Goal: Information Seeking & Learning: Find specific page/section

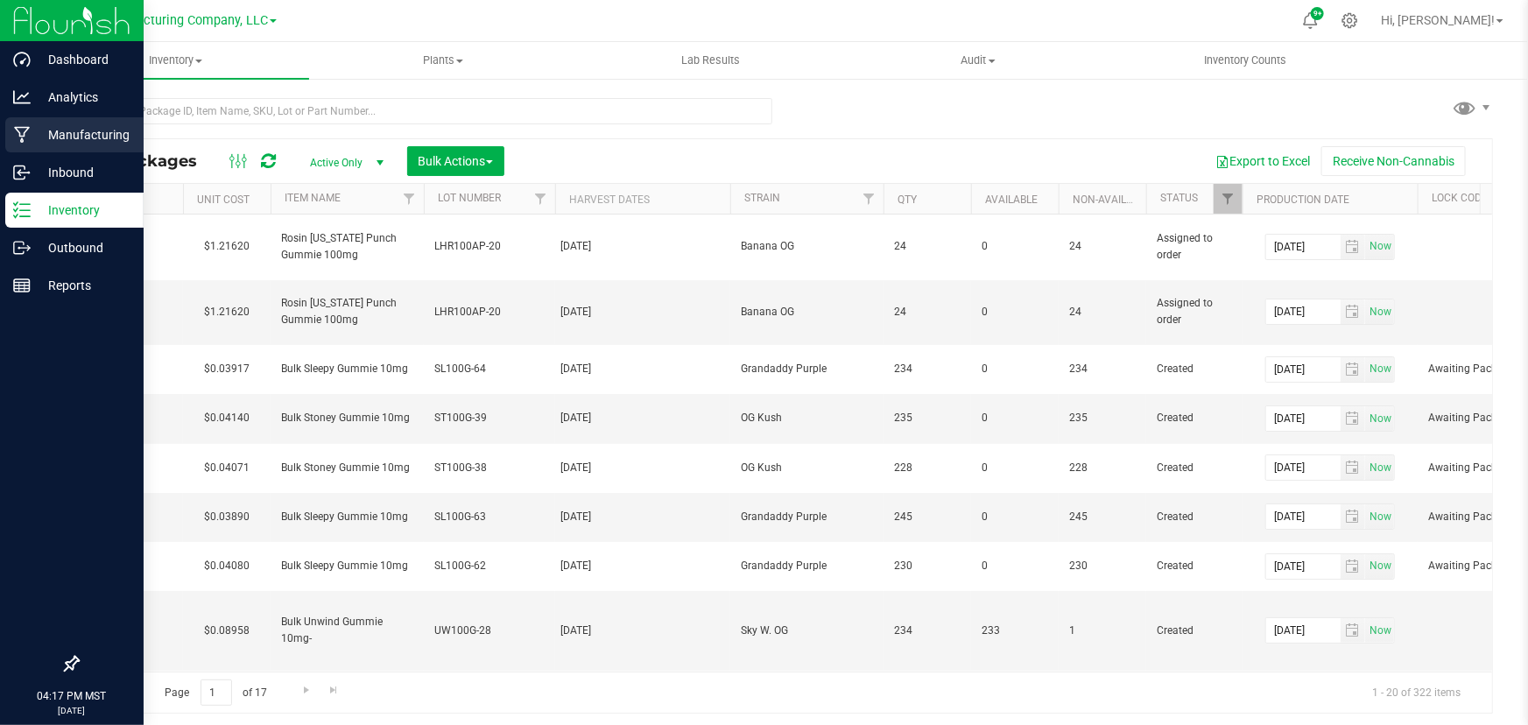
type input "[DATE]"
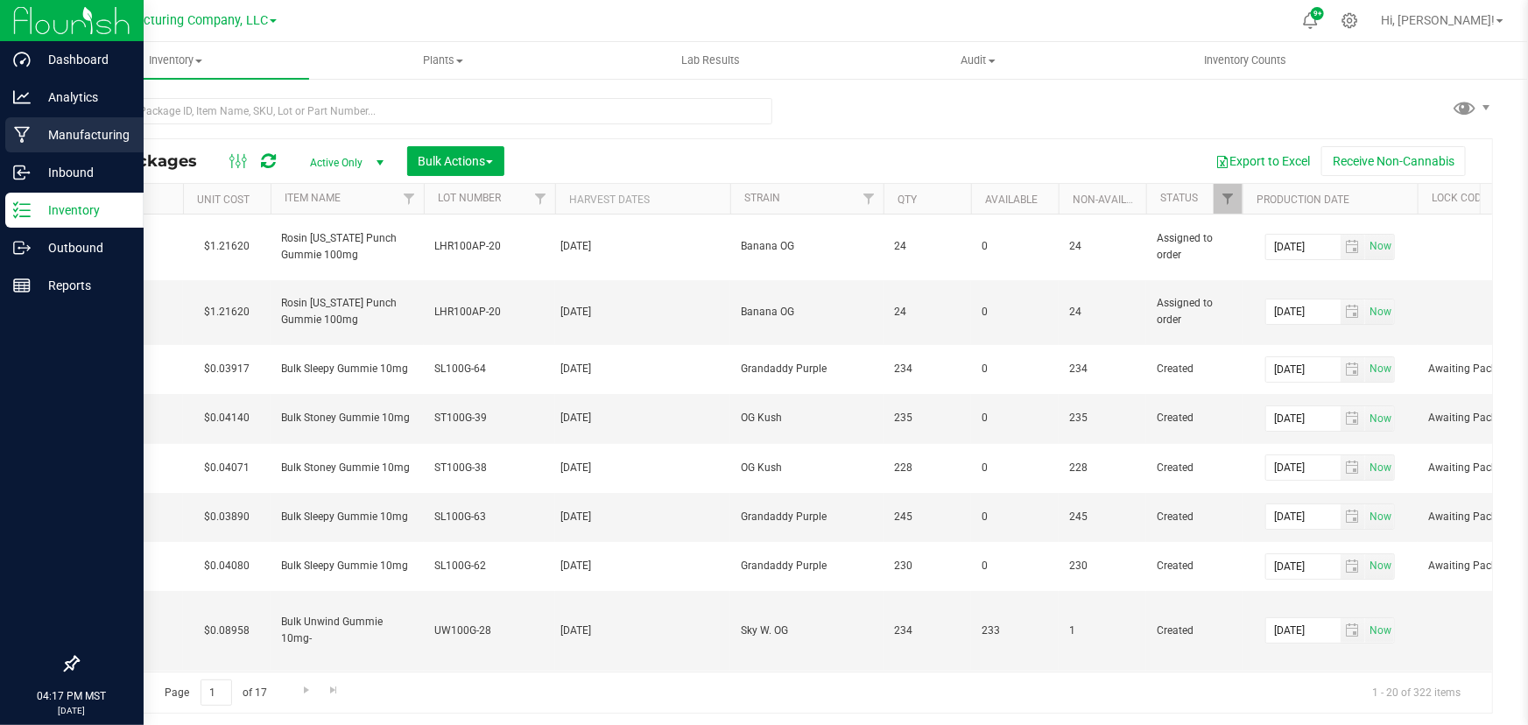
type input "[DATE]"
click at [19, 124] on div "Manufacturing" at bounding box center [74, 134] width 138 height 35
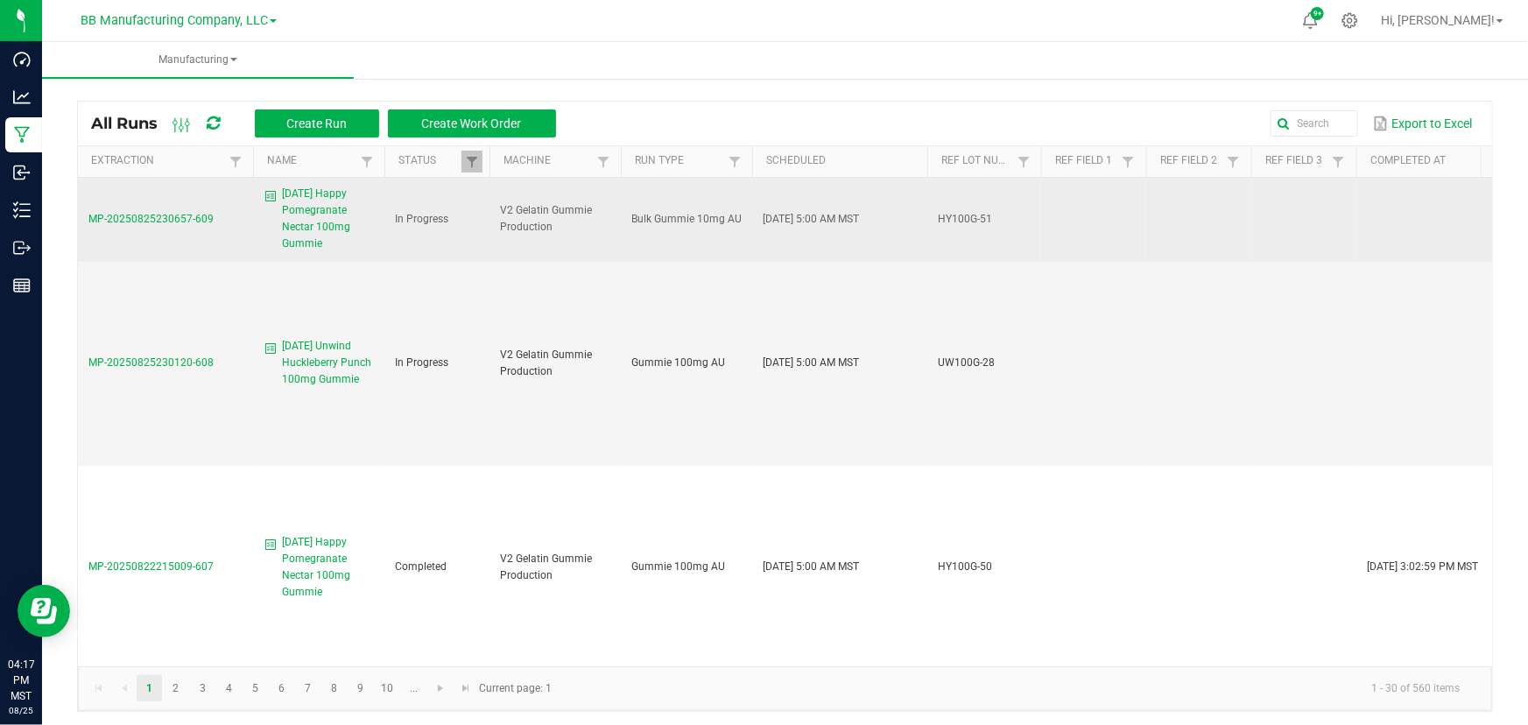
click at [172, 221] on span "MP-20250825230657-609" at bounding box center [150, 219] width 125 height 12
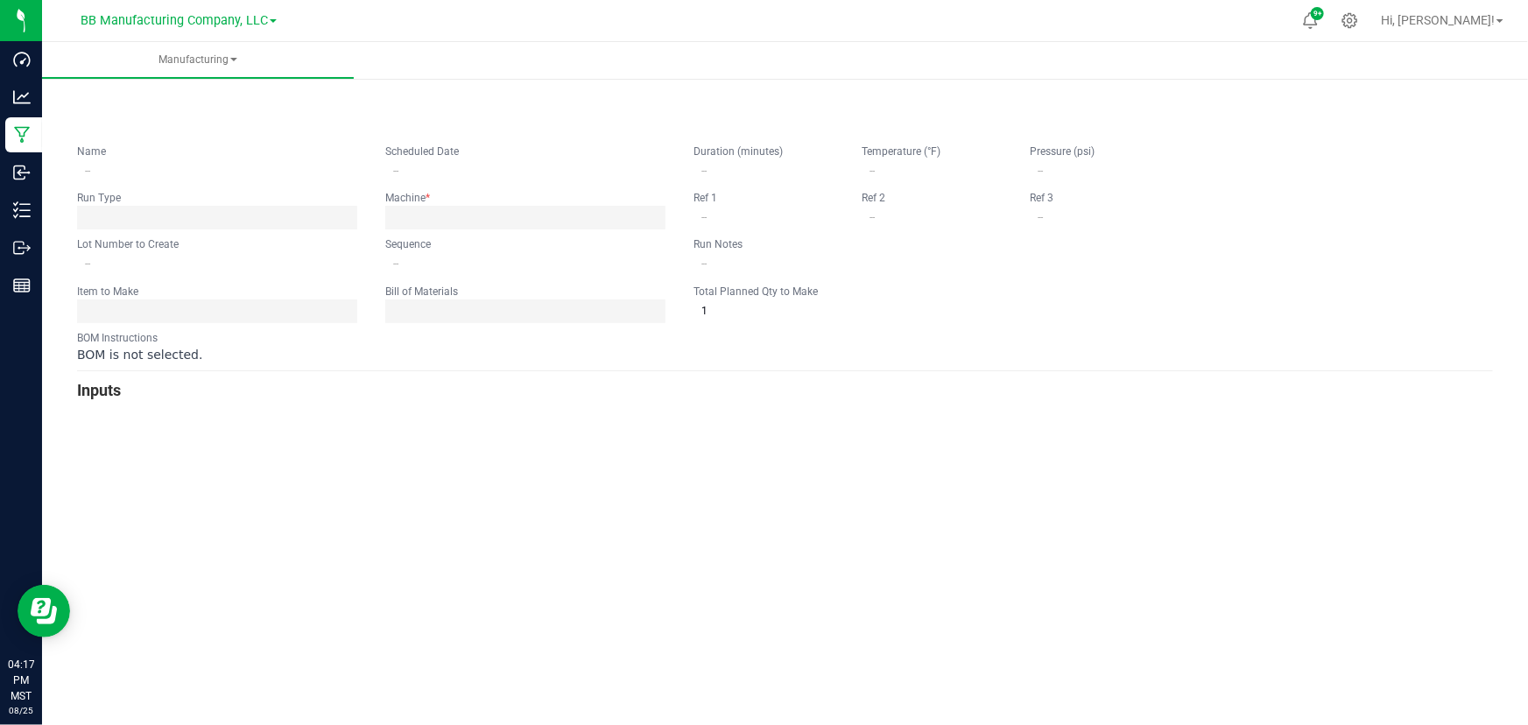
type input "[DATE] Happy Pomegranate Nectar 100mg Gummie"
type input "[DATE] 5:00 AM"
type input "HY100G-51"
type input "0"
type input "15"
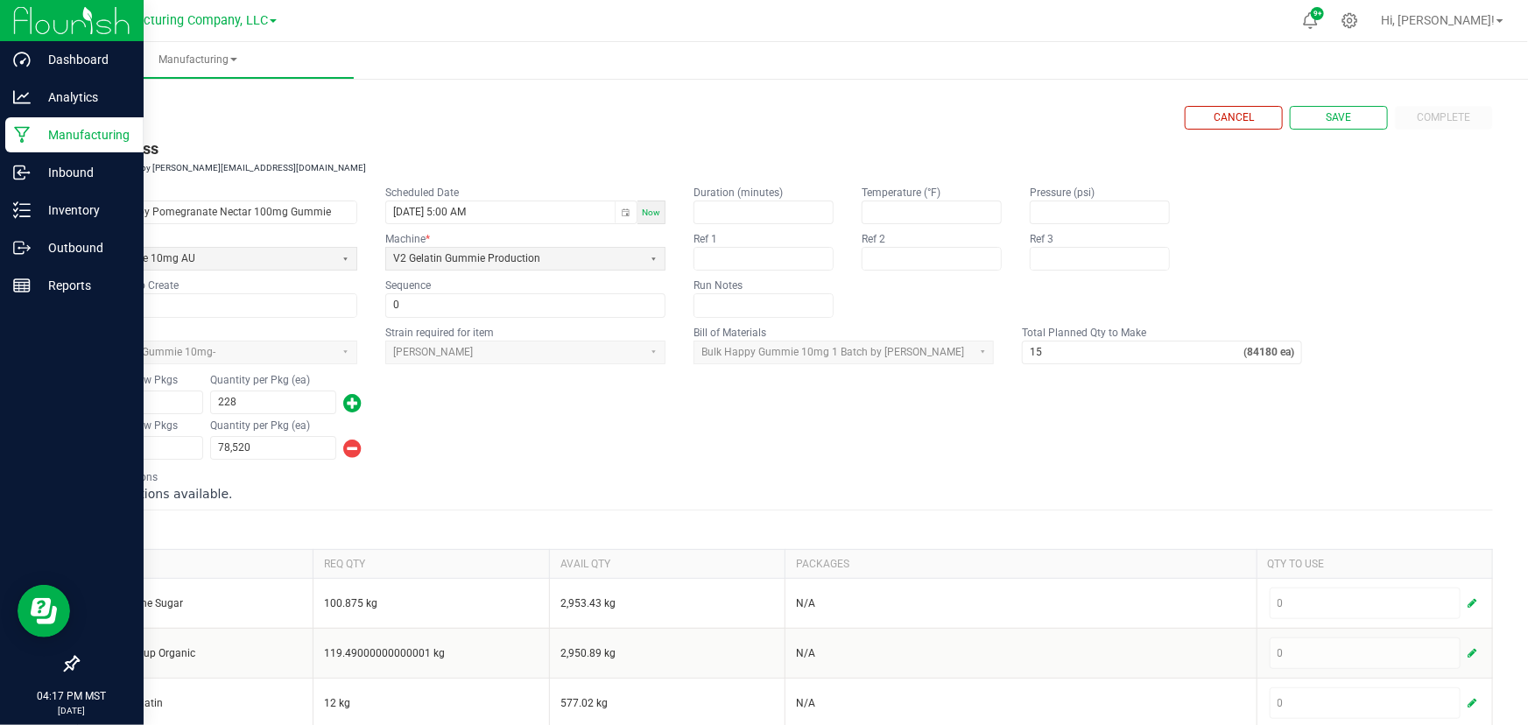
click at [25, 124] on div "Manufacturing" at bounding box center [74, 134] width 138 height 35
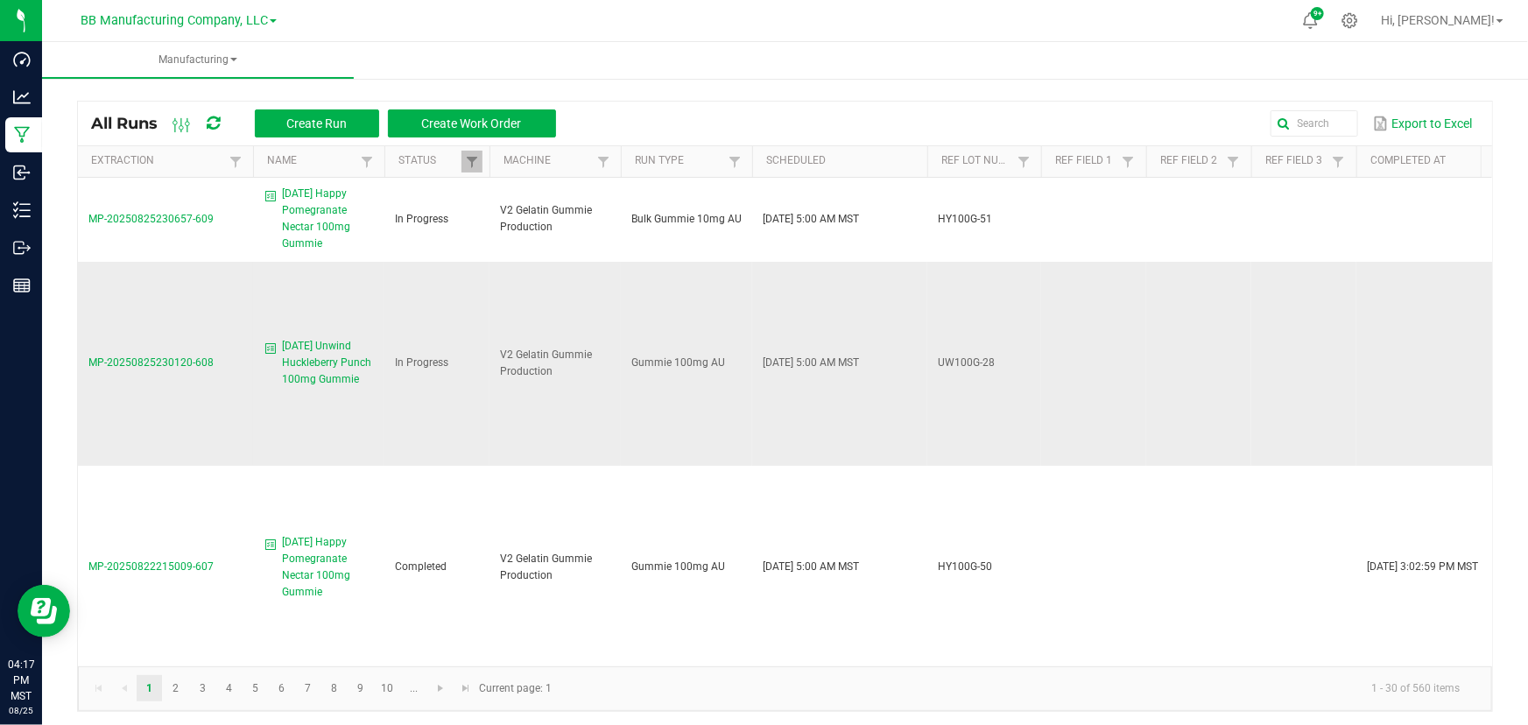
click at [165, 358] on span "MP-20250825230120-608" at bounding box center [150, 362] width 125 height 12
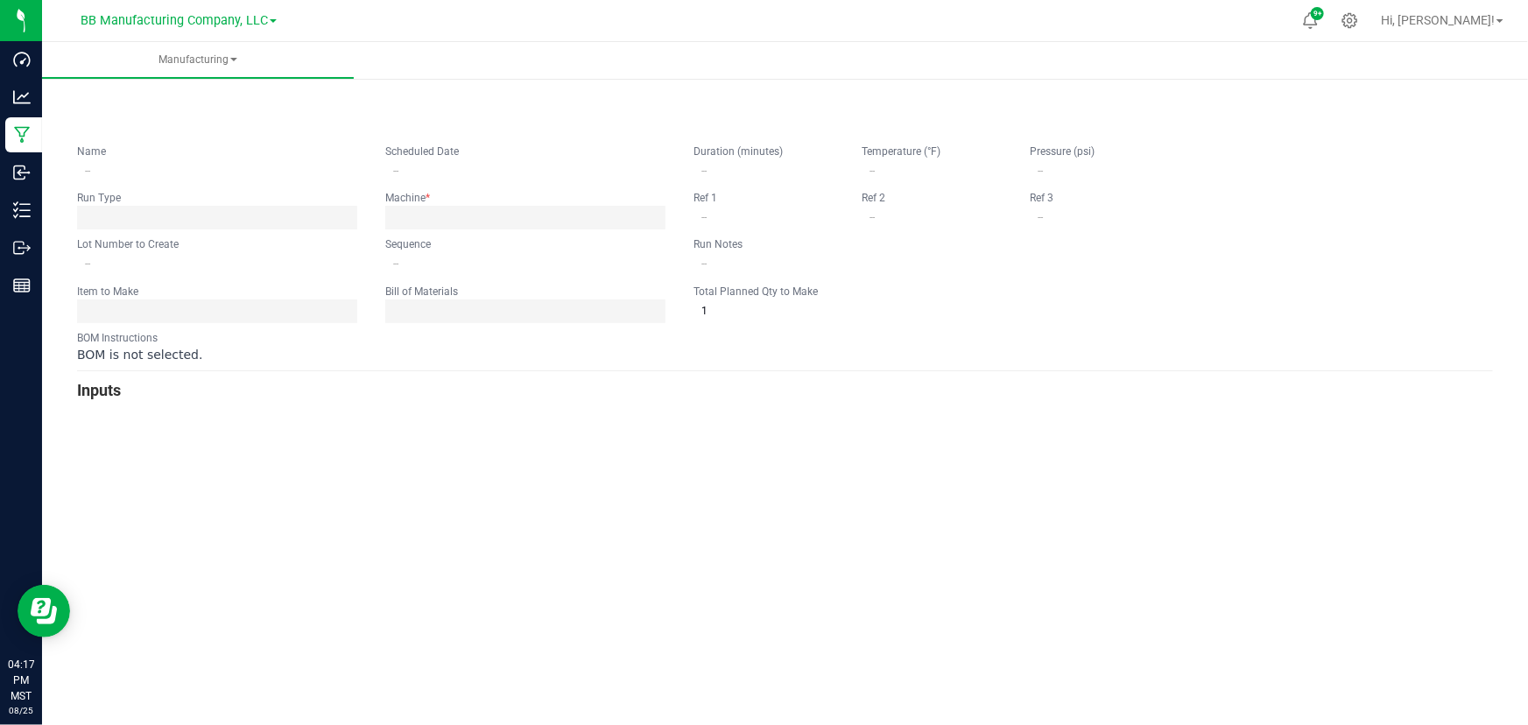
type input "[DATE] Unwind Huckleberry Punch 100mg Gummie"
type input "[DATE] 5:00 AM"
type input "UW100G-28"
type input "0"
type input "5,202"
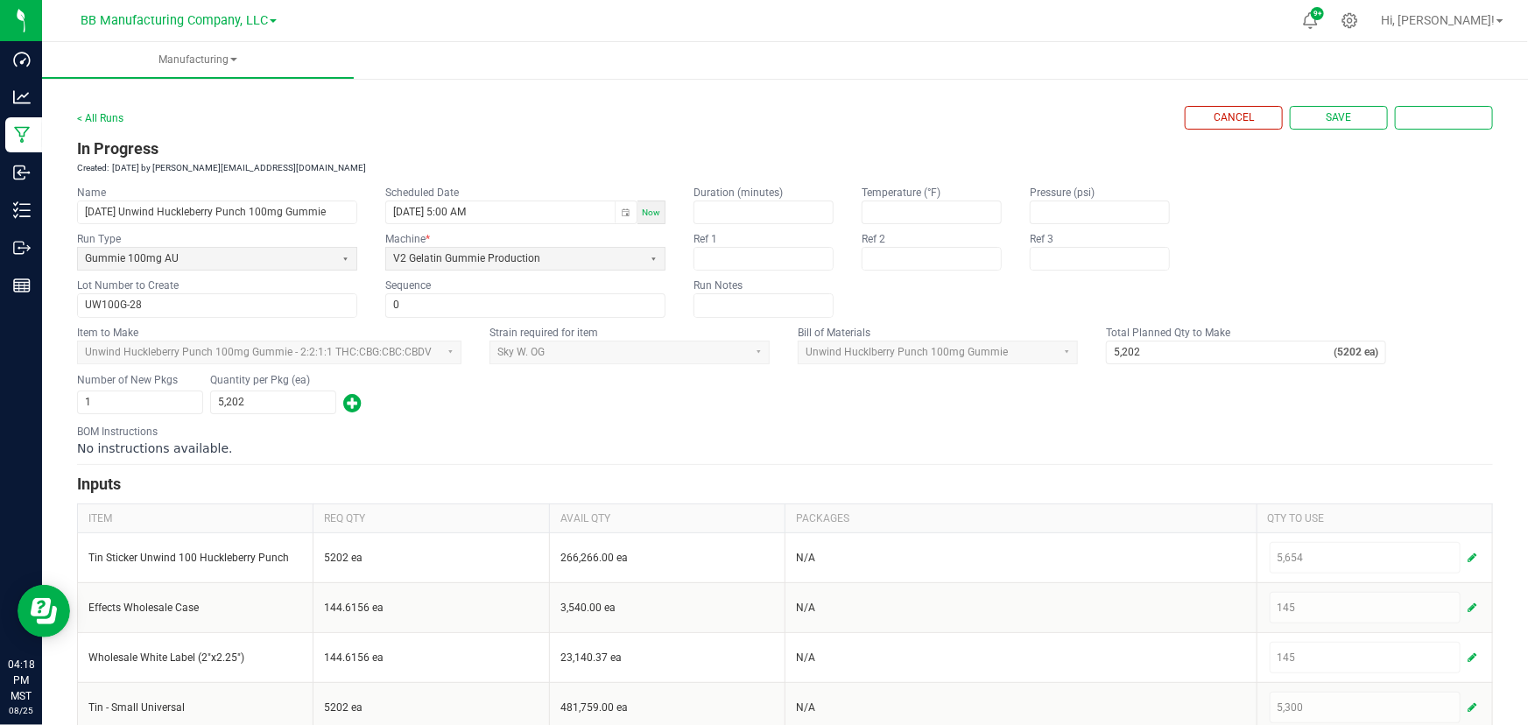
click at [675, 144] on h3 "In Progress" at bounding box center [785, 149] width 1416 height 25
click at [696, 411] on div "Number of New Pkgs 1 Quantity per Pkg (ea) 5,202" at bounding box center [785, 394] width 1416 height 46
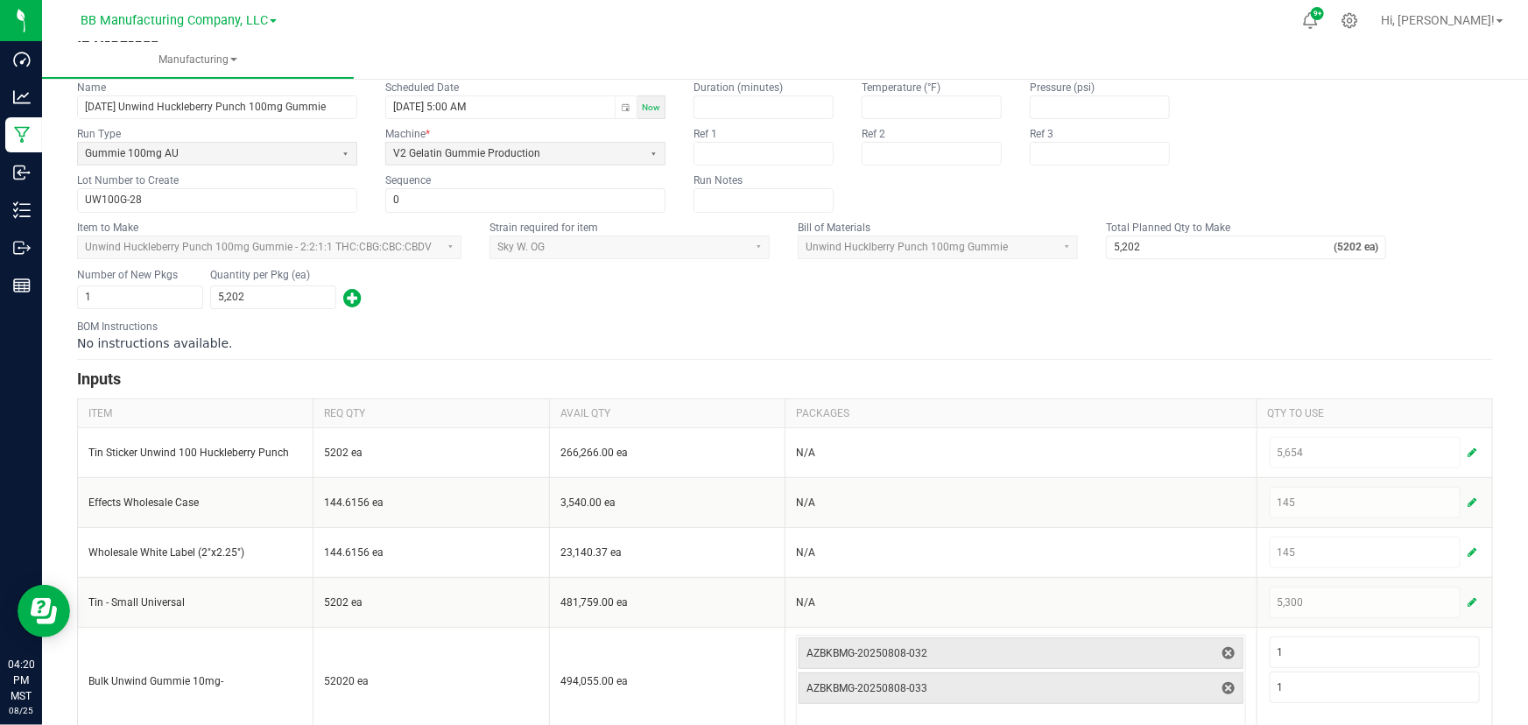
scroll to position [180, 0]
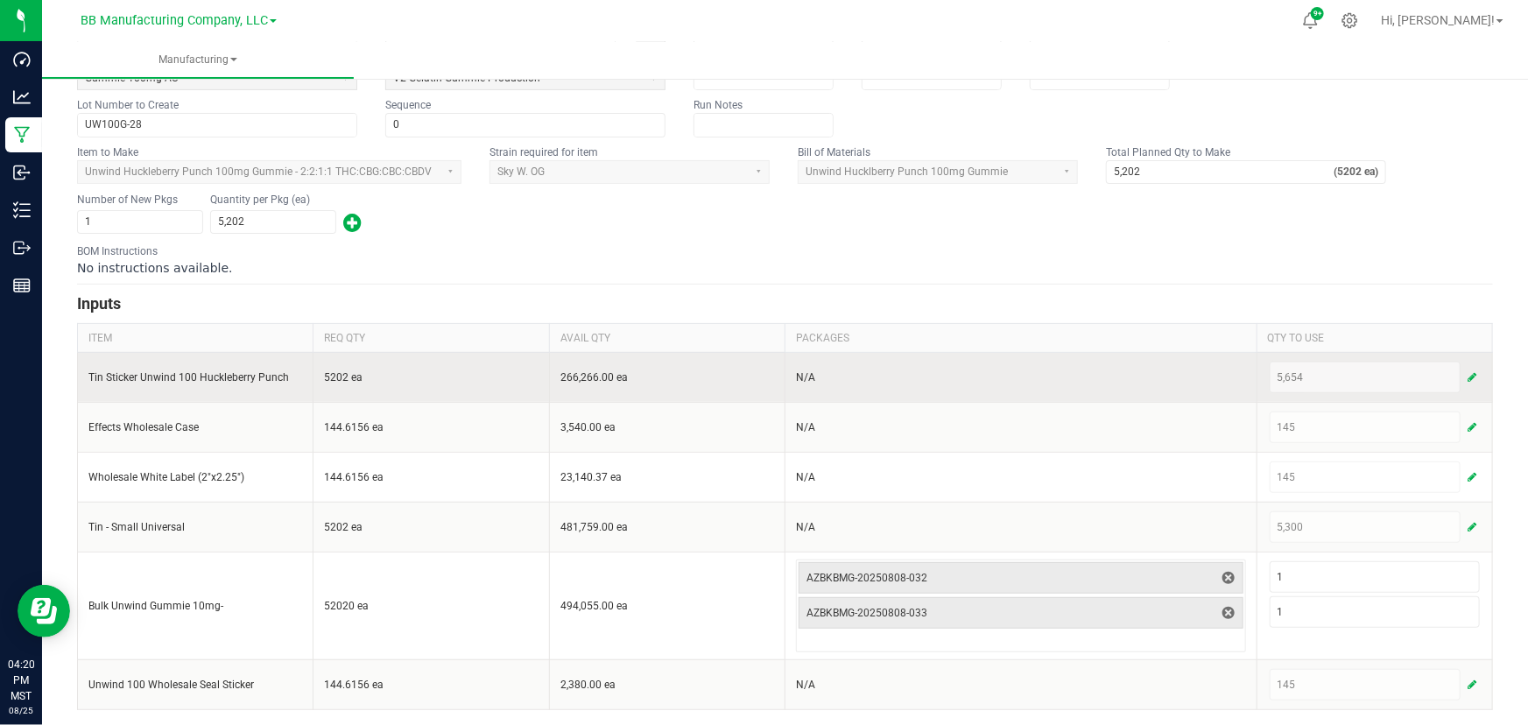
click at [1464, 371] on button "button" at bounding box center [1472, 377] width 16 height 21
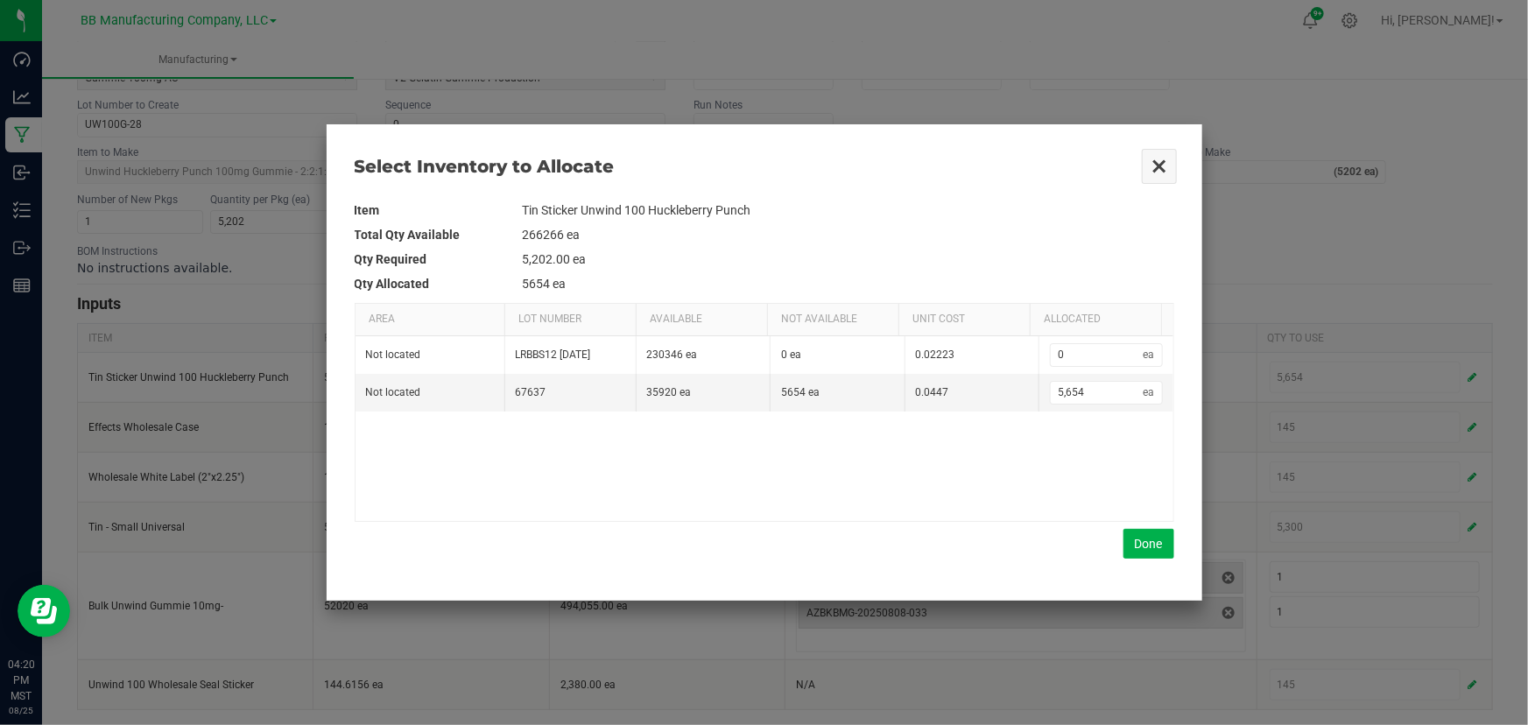
click at [1150, 159] on button "Close" at bounding box center [1159, 166] width 37 height 37
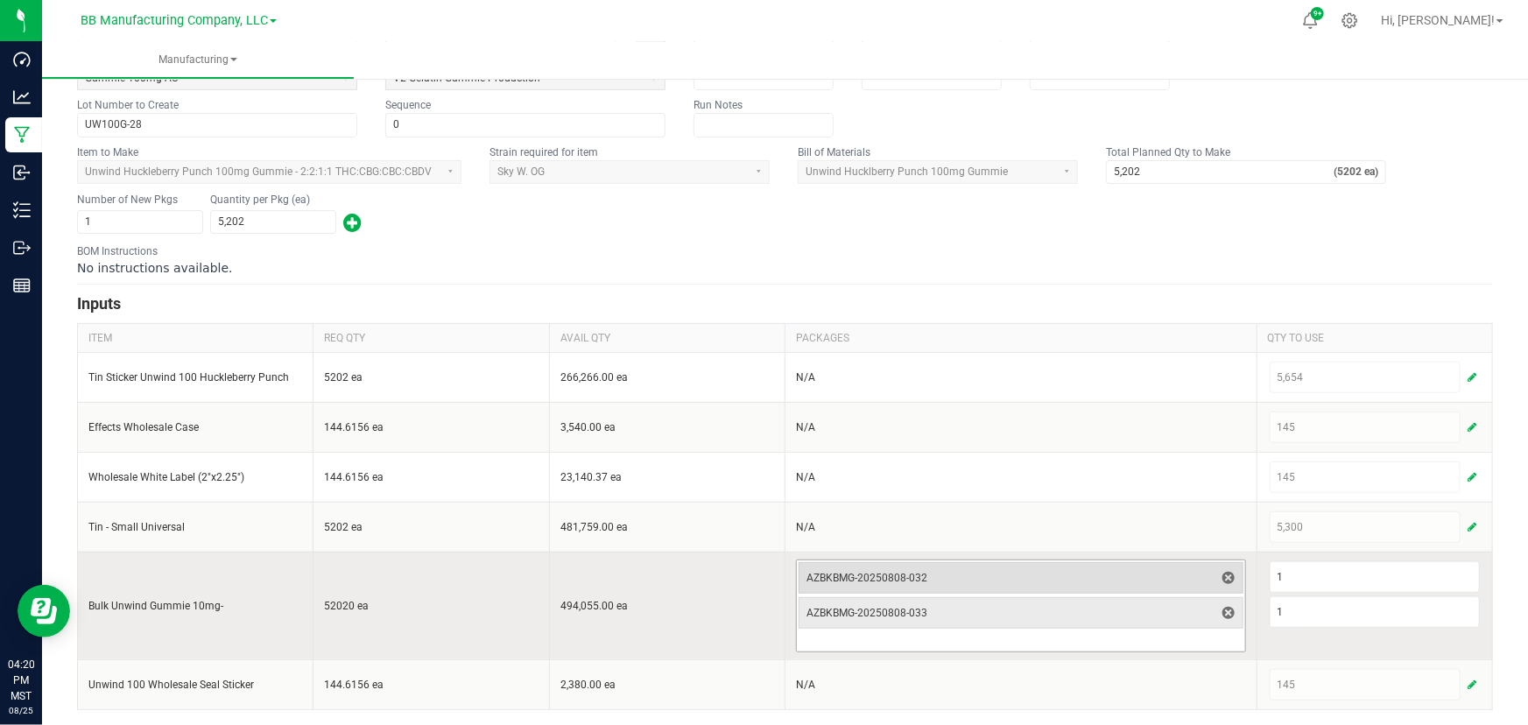
click at [989, 584] on span "AZBKBMG-20250808-032" at bounding box center [1010, 578] width 408 height 25
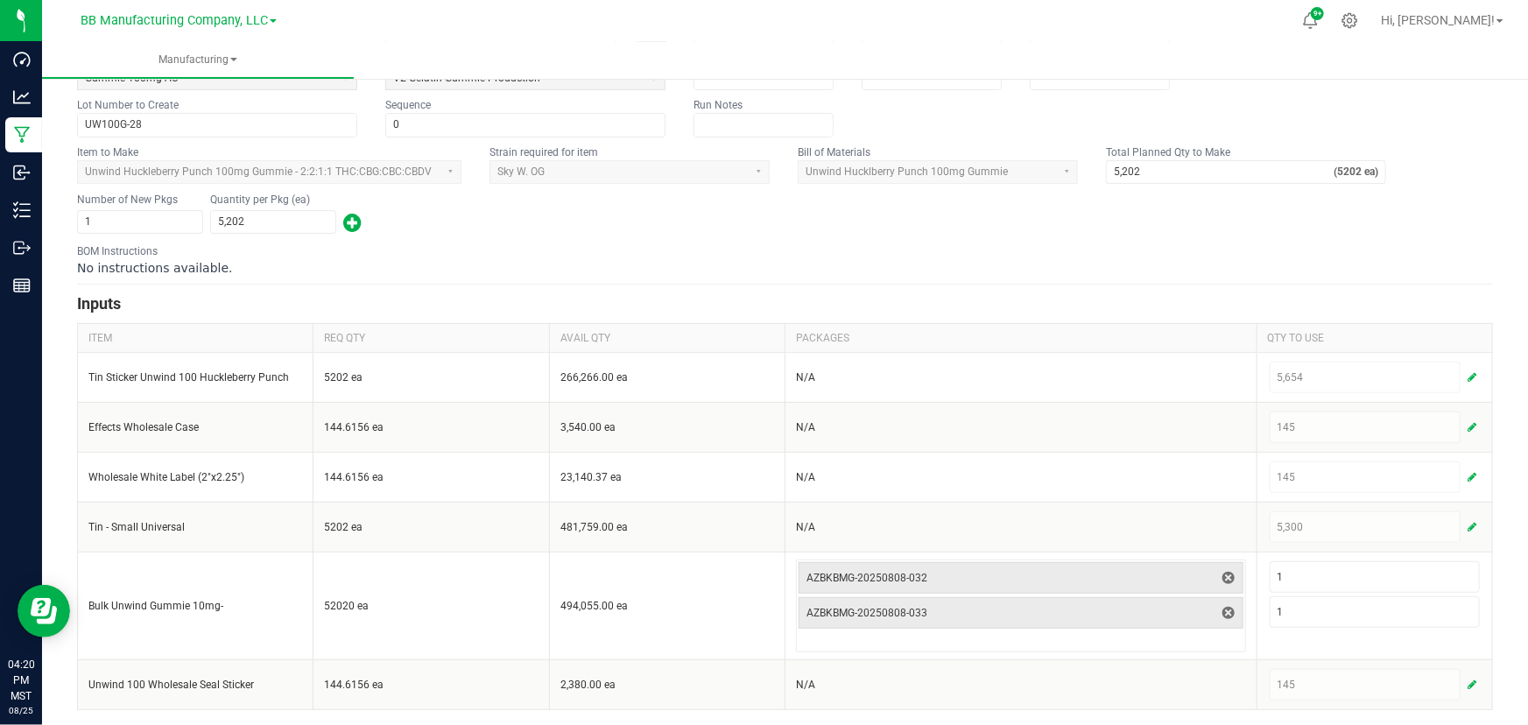
click at [731, 250] on div "BOM Instructions No instructions available." at bounding box center [785, 259] width 1416 height 33
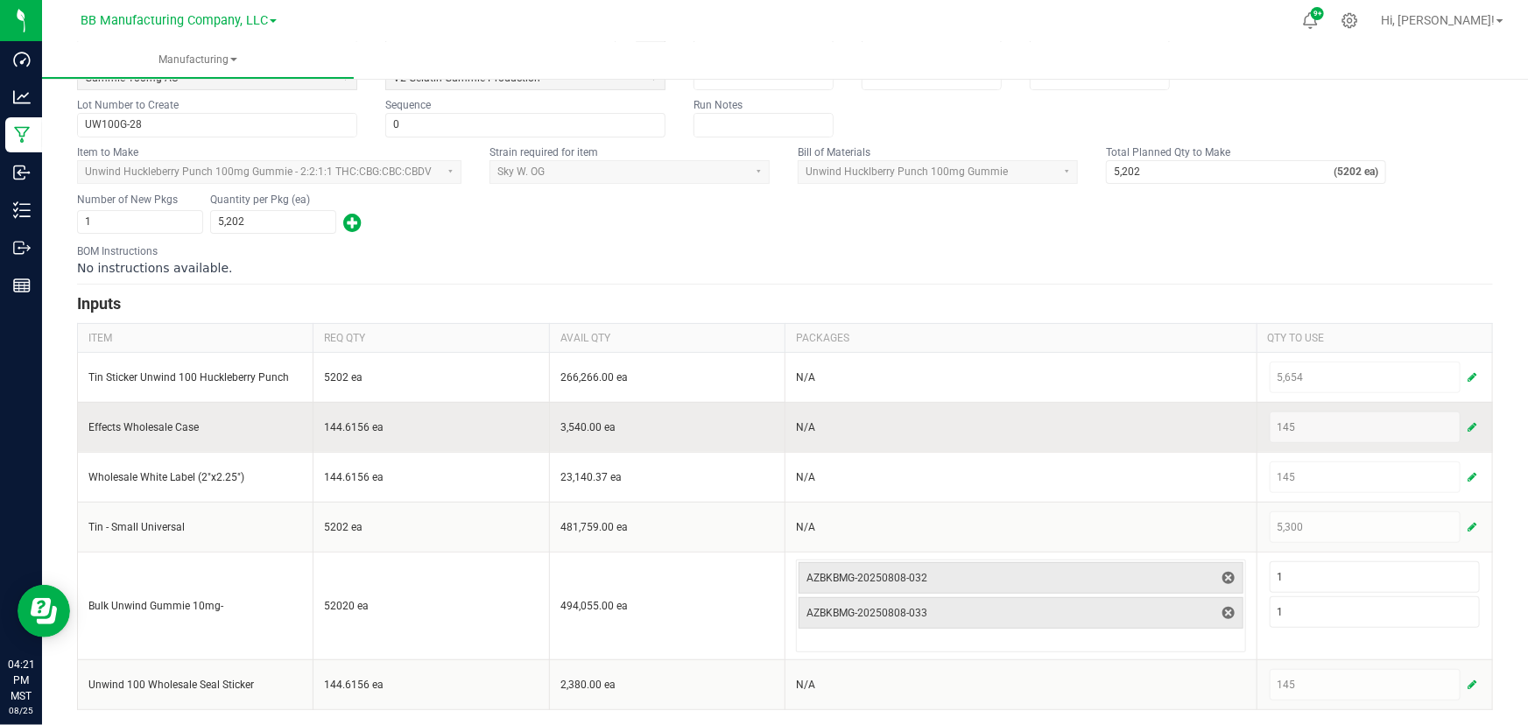
click at [1467, 428] on span "button" at bounding box center [1471, 427] width 9 height 14
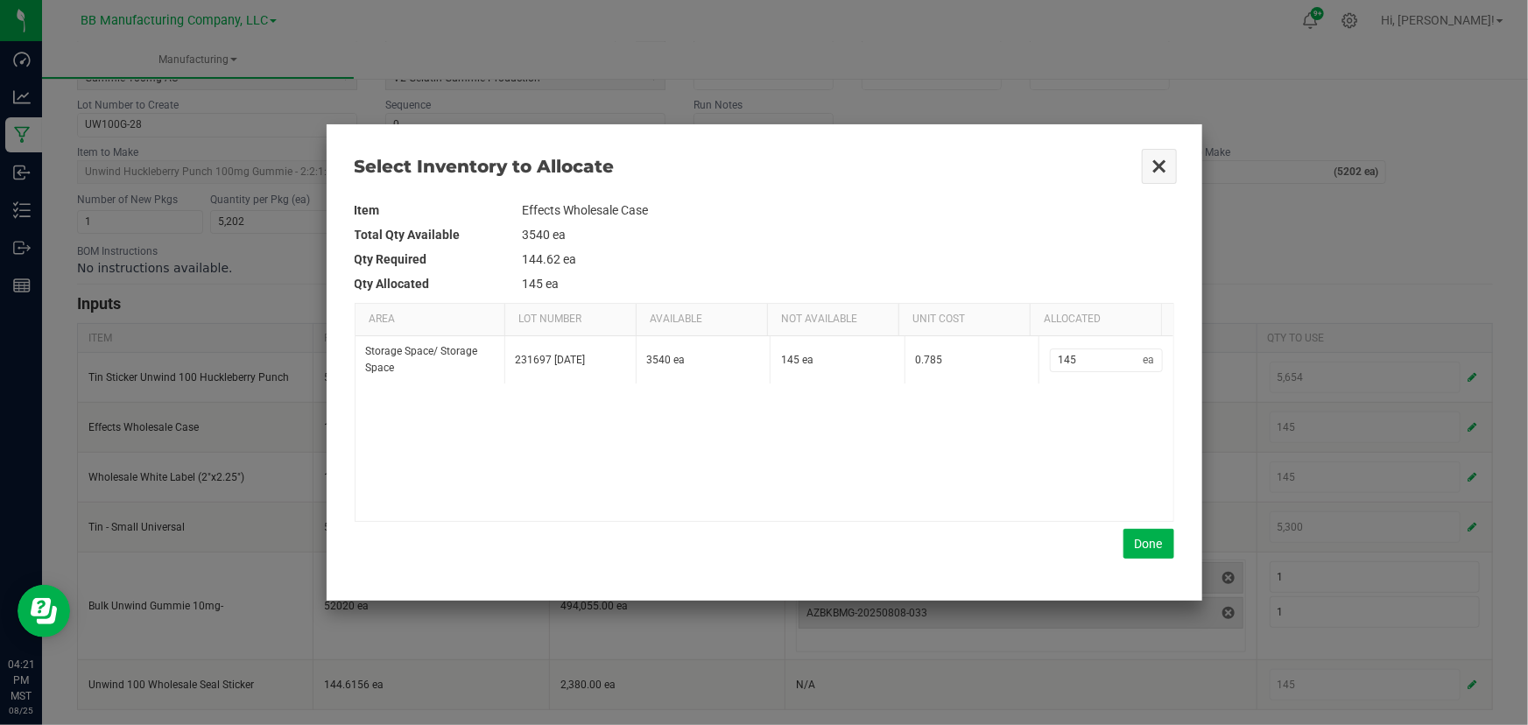
click at [1159, 166] on button "Close" at bounding box center [1159, 166] width 37 height 37
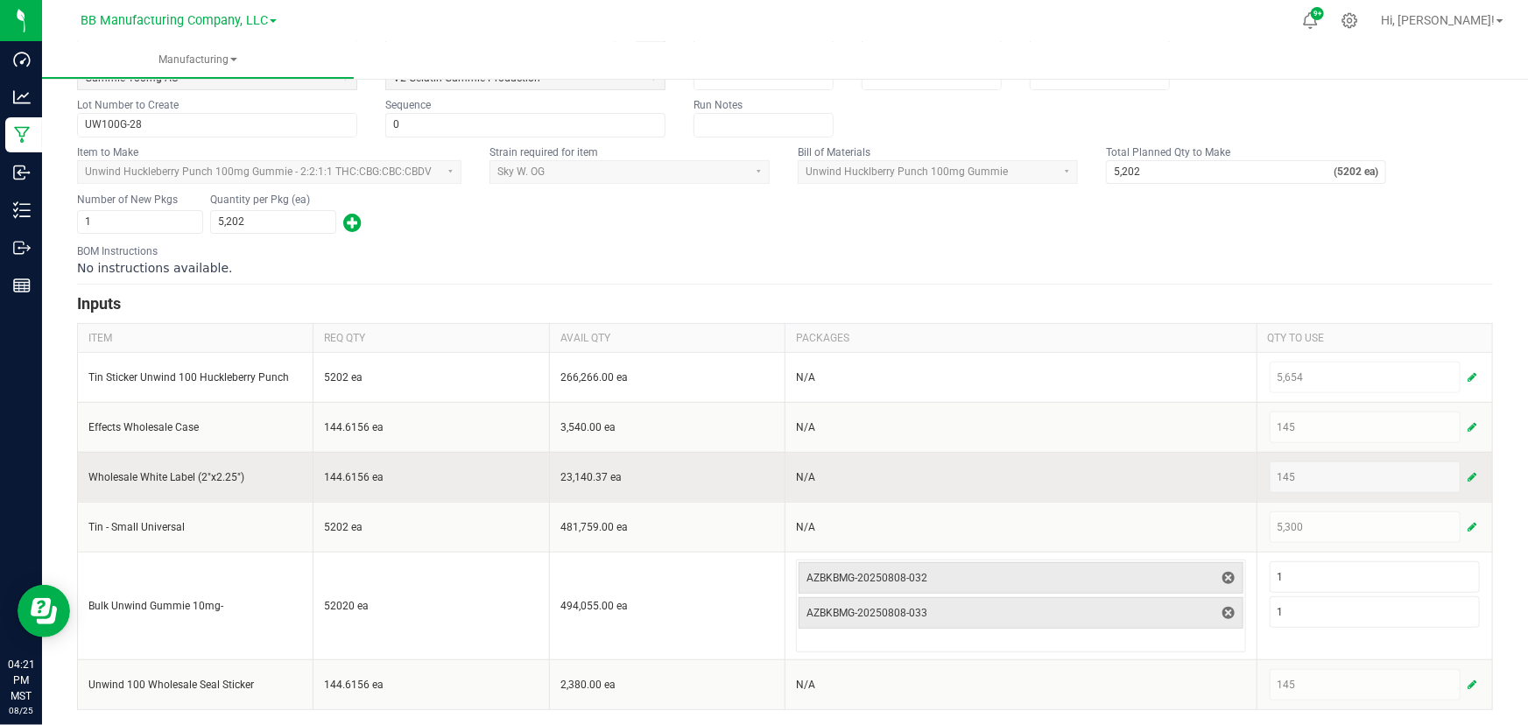
click at [1467, 475] on span "button" at bounding box center [1471, 477] width 9 height 14
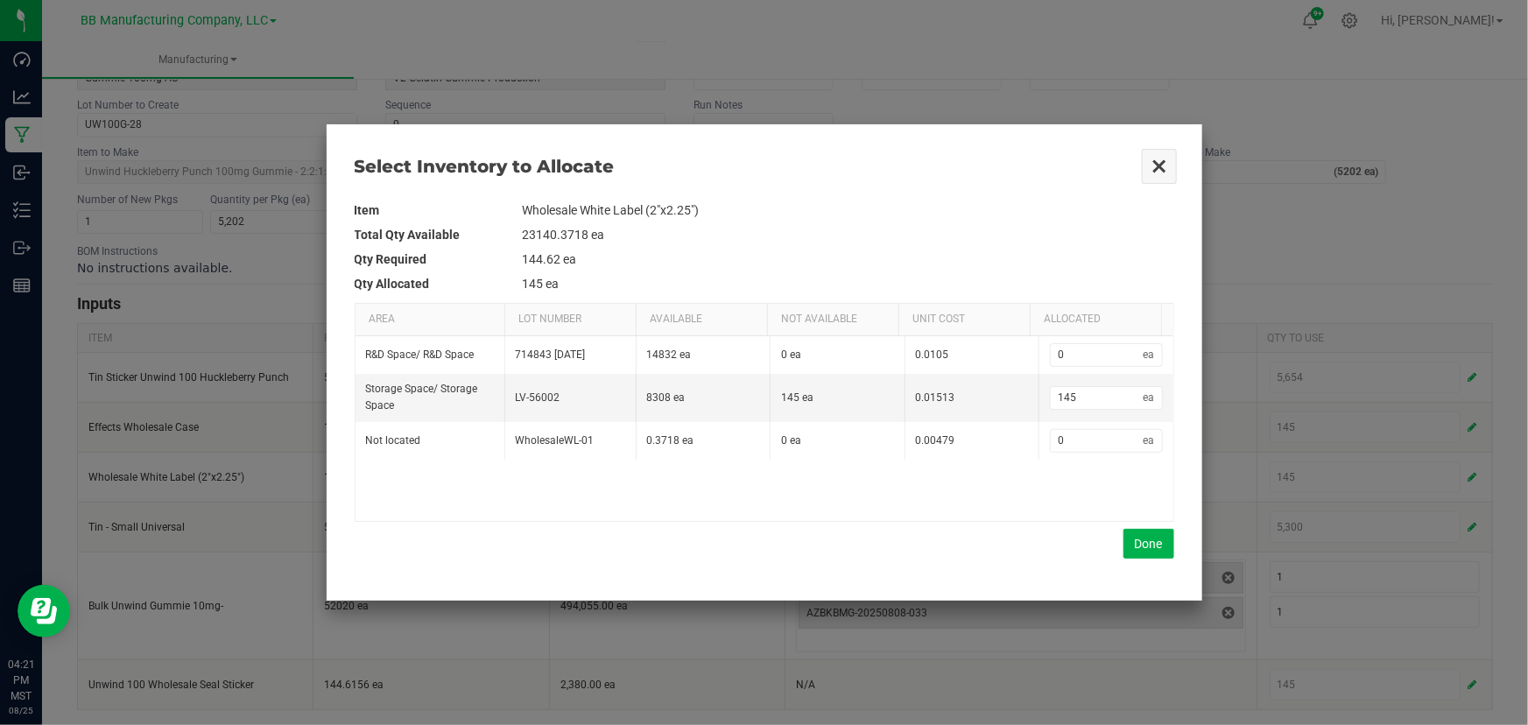
click at [1164, 167] on button "Close" at bounding box center [1159, 166] width 37 height 37
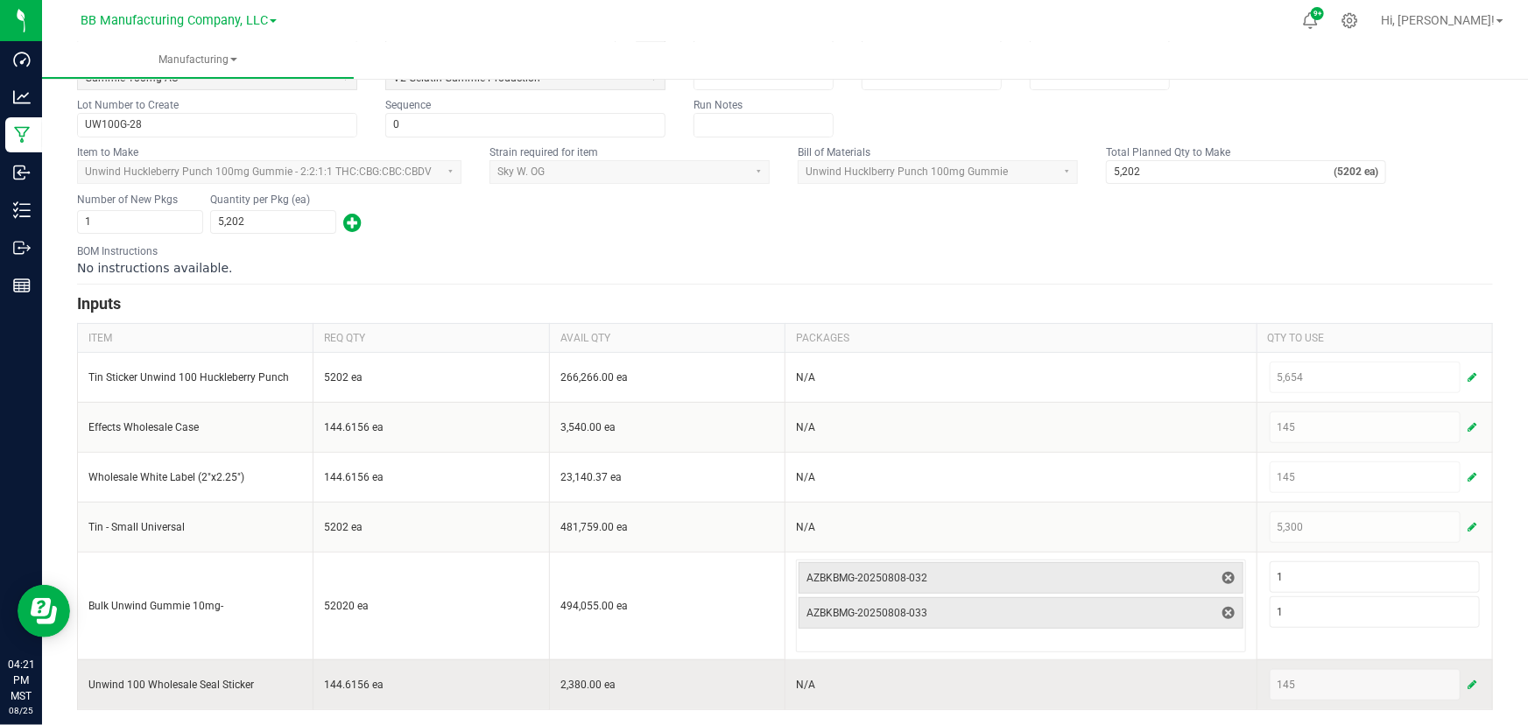
click at [1467, 679] on span "button" at bounding box center [1471, 685] width 9 height 14
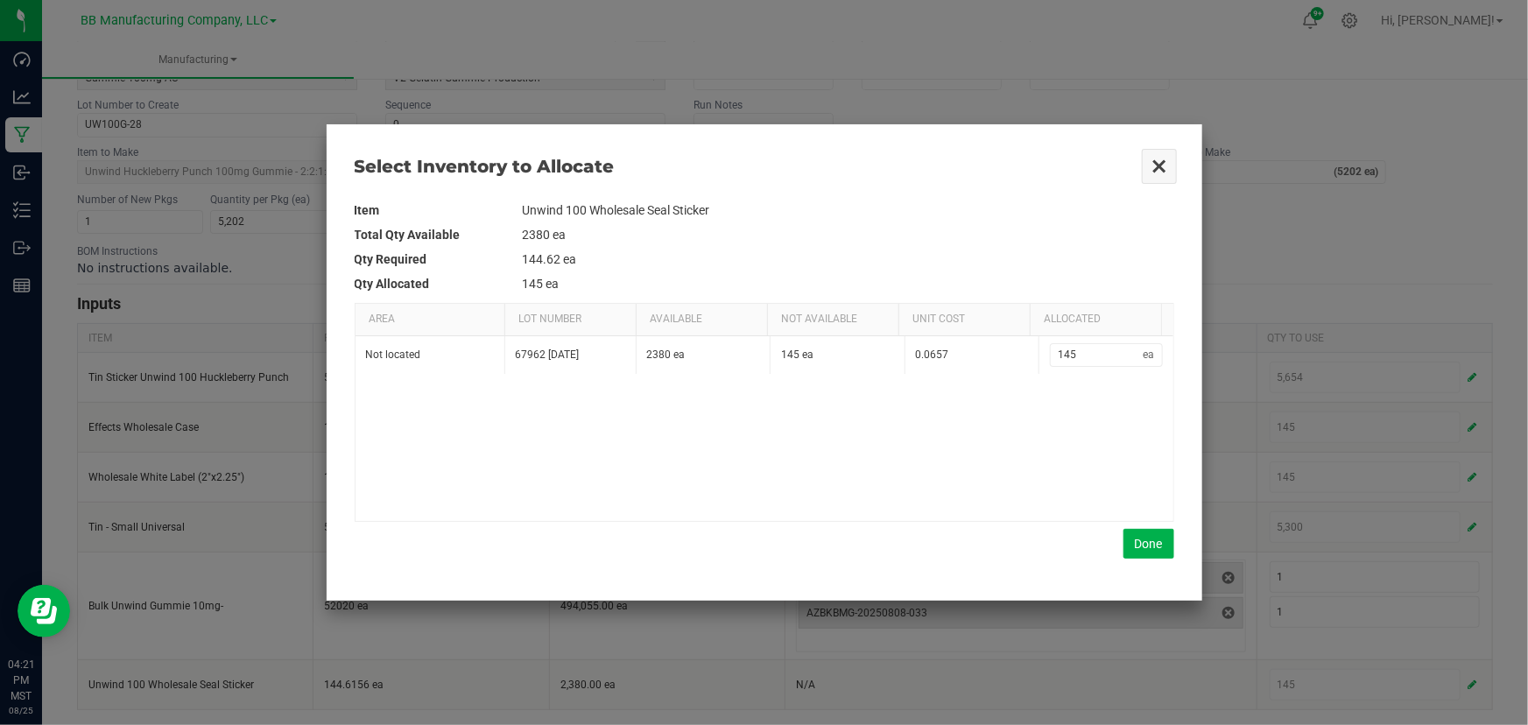
click at [1156, 171] on button "Close" at bounding box center [1159, 166] width 37 height 37
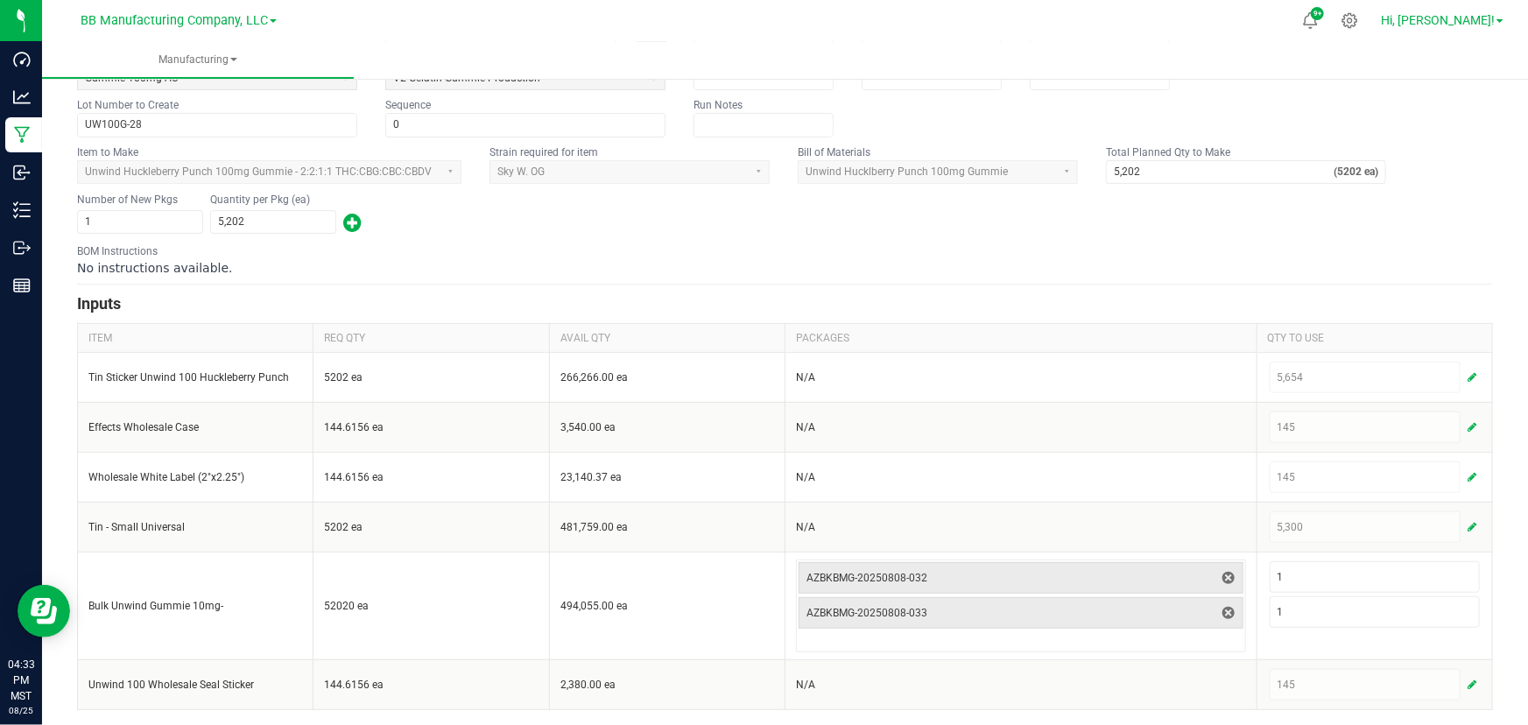
click at [1472, 25] on span "Hi, [PERSON_NAME]!" at bounding box center [1438, 20] width 114 height 14
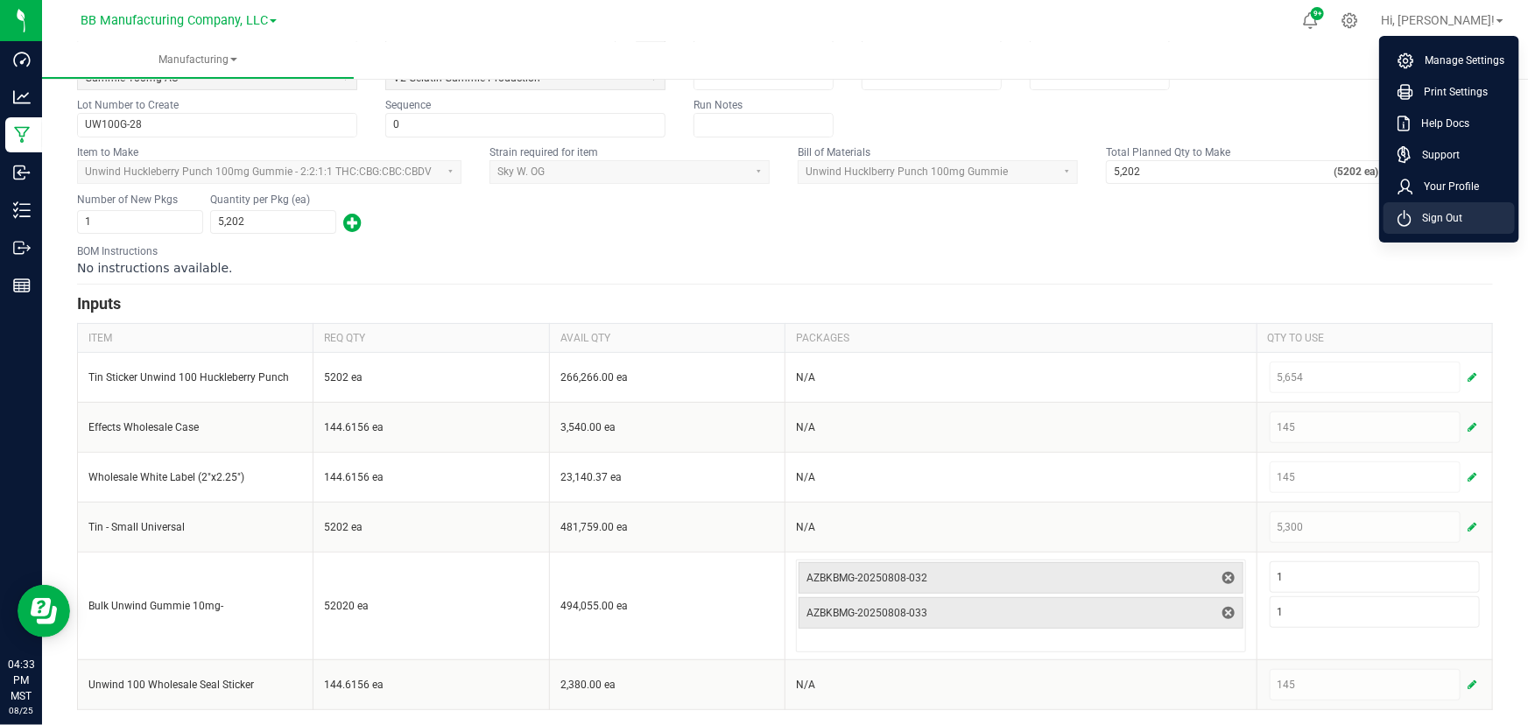
click at [1427, 224] on span "Sign Out" at bounding box center [1436, 218] width 51 height 18
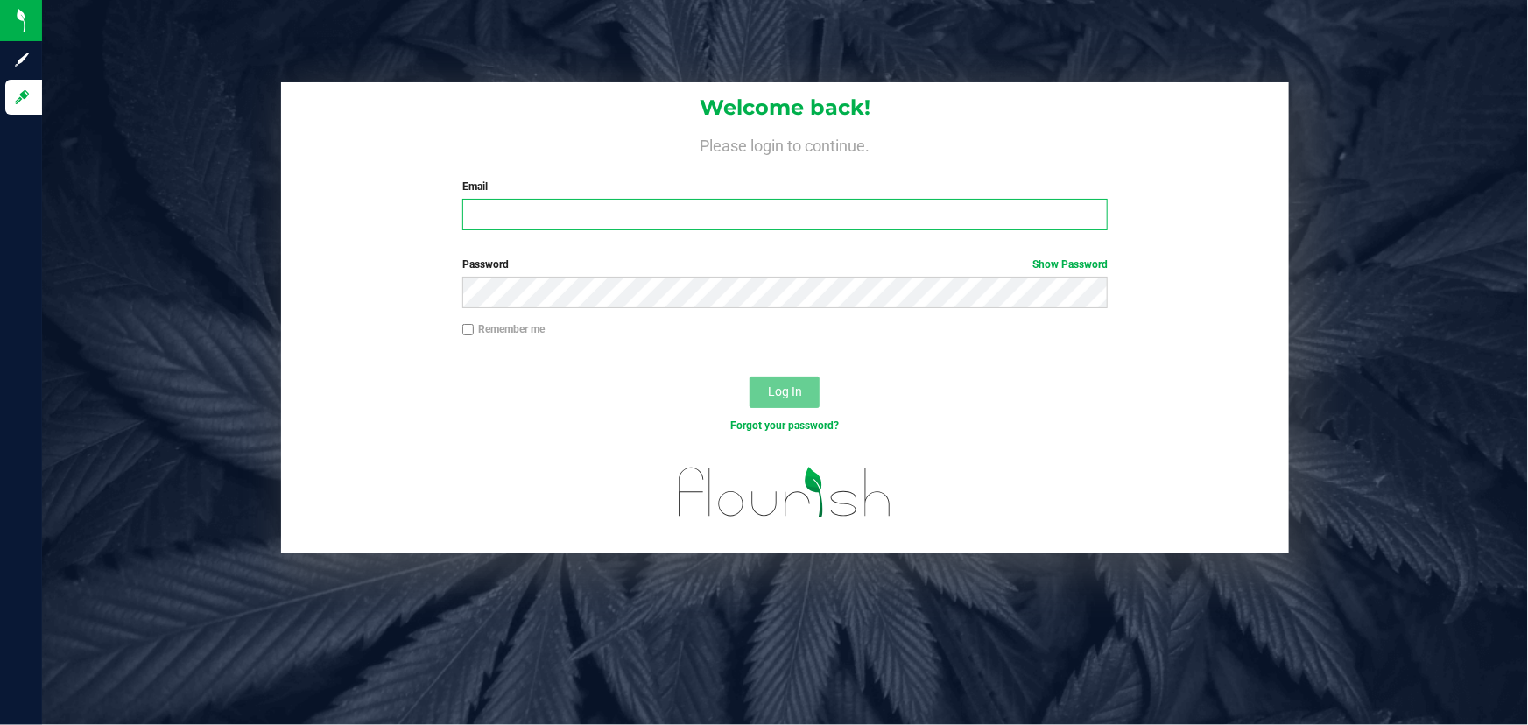
type input "[PERSON_NAME][EMAIL_ADDRESS][DOMAIN_NAME]"
click at [756, 392] on button "Log In" at bounding box center [784, 392] width 70 height 32
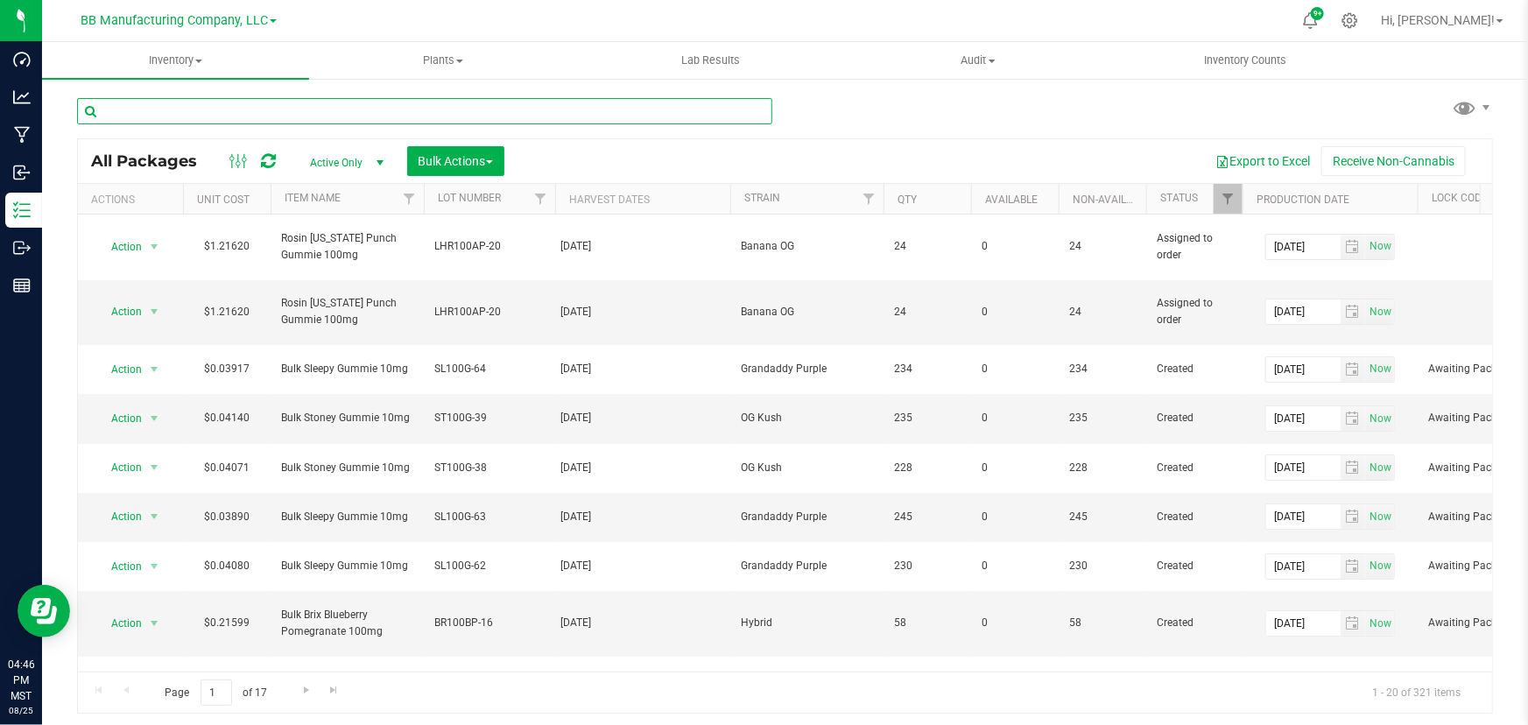
click at [139, 102] on input "text" at bounding box center [424, 111] width 695 height 26
type input "cbd"
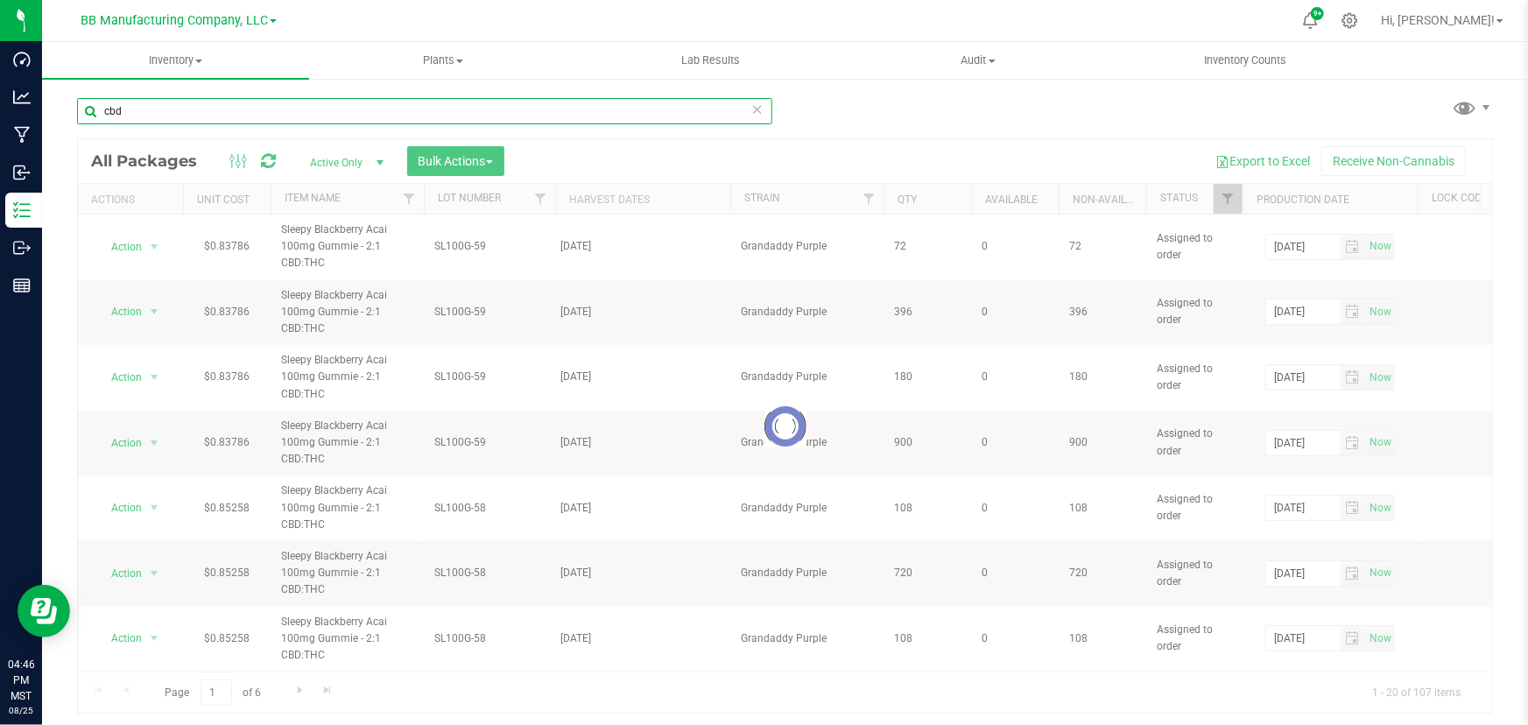
click at [169, 109] on input "cbd" at bounding box center [424, 111] width 695 height 26
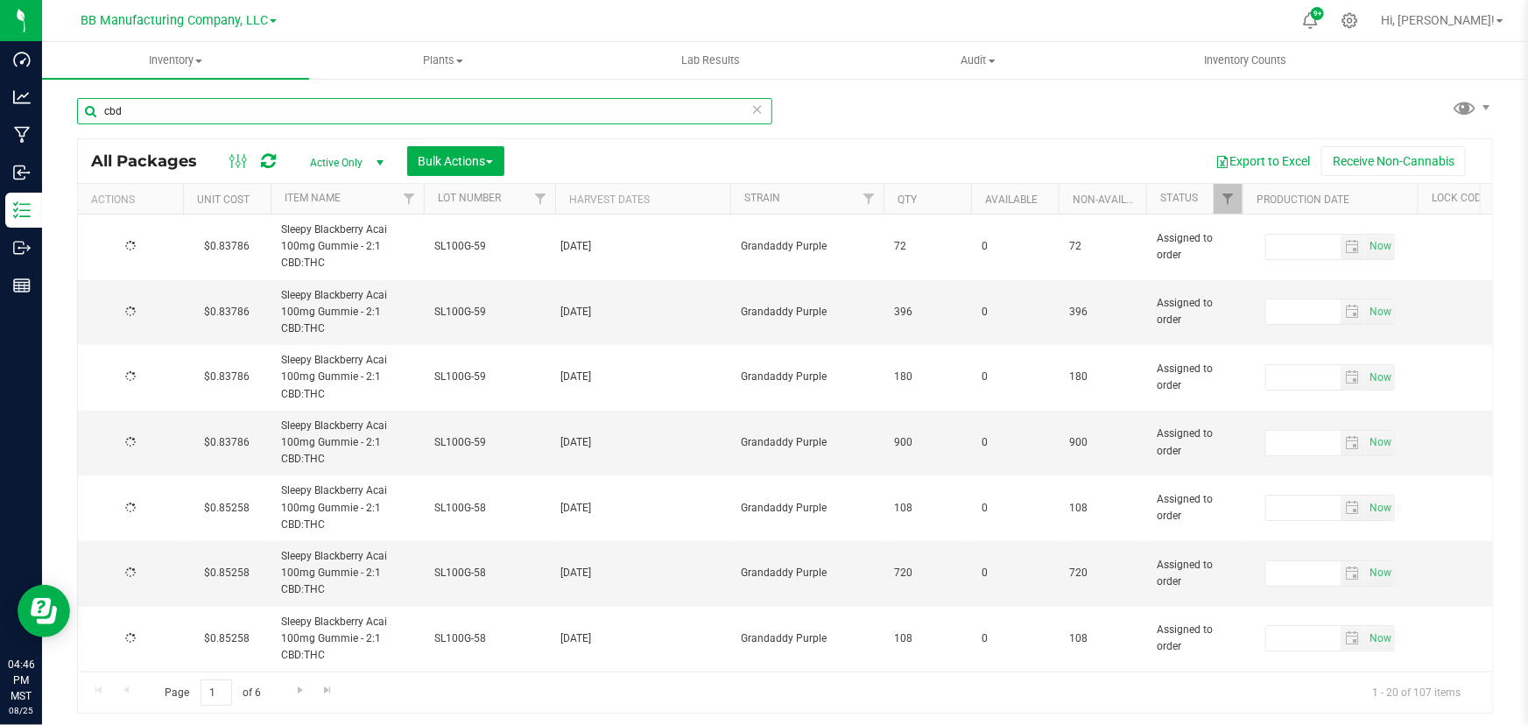
type input "[DATE]"
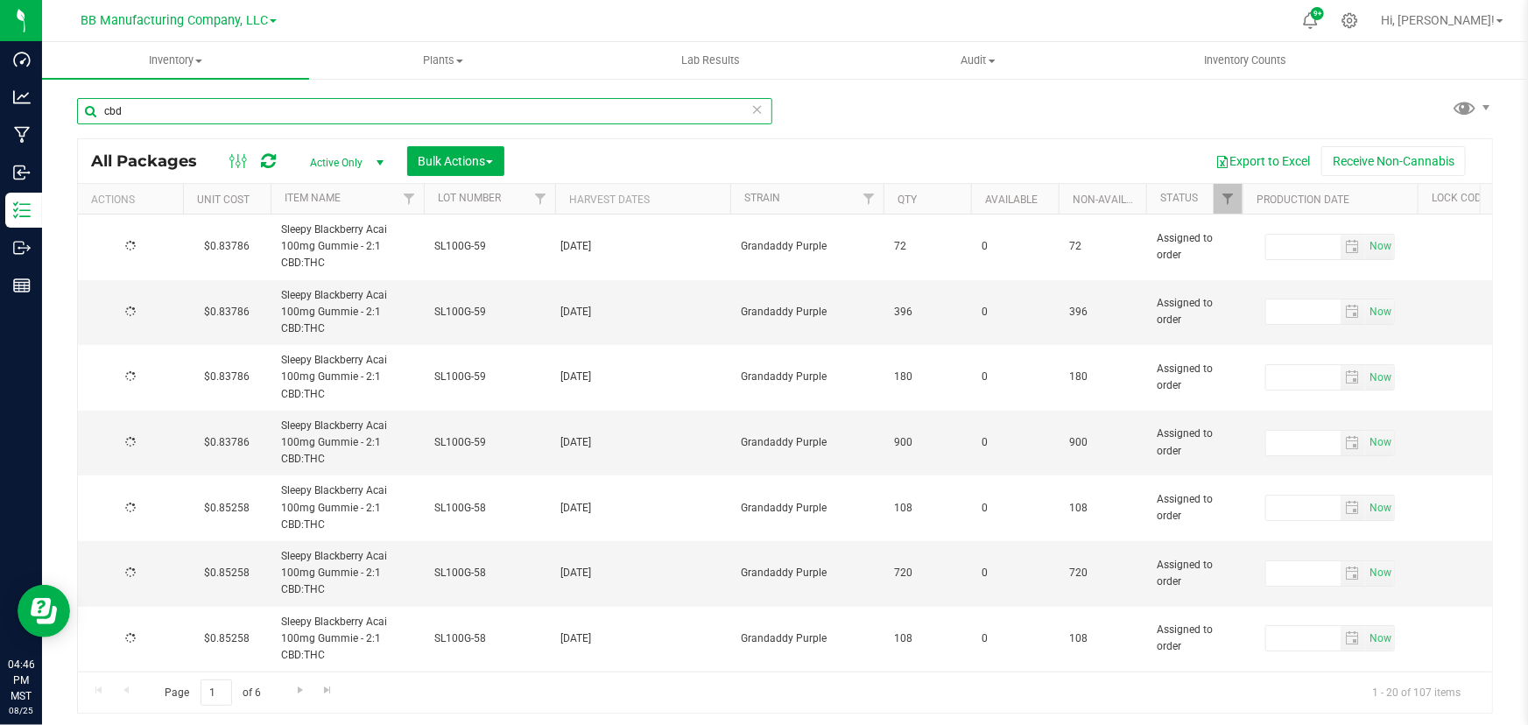
type input "[DATE]"
type input "2025-07-11"
type input "2026-07-11"
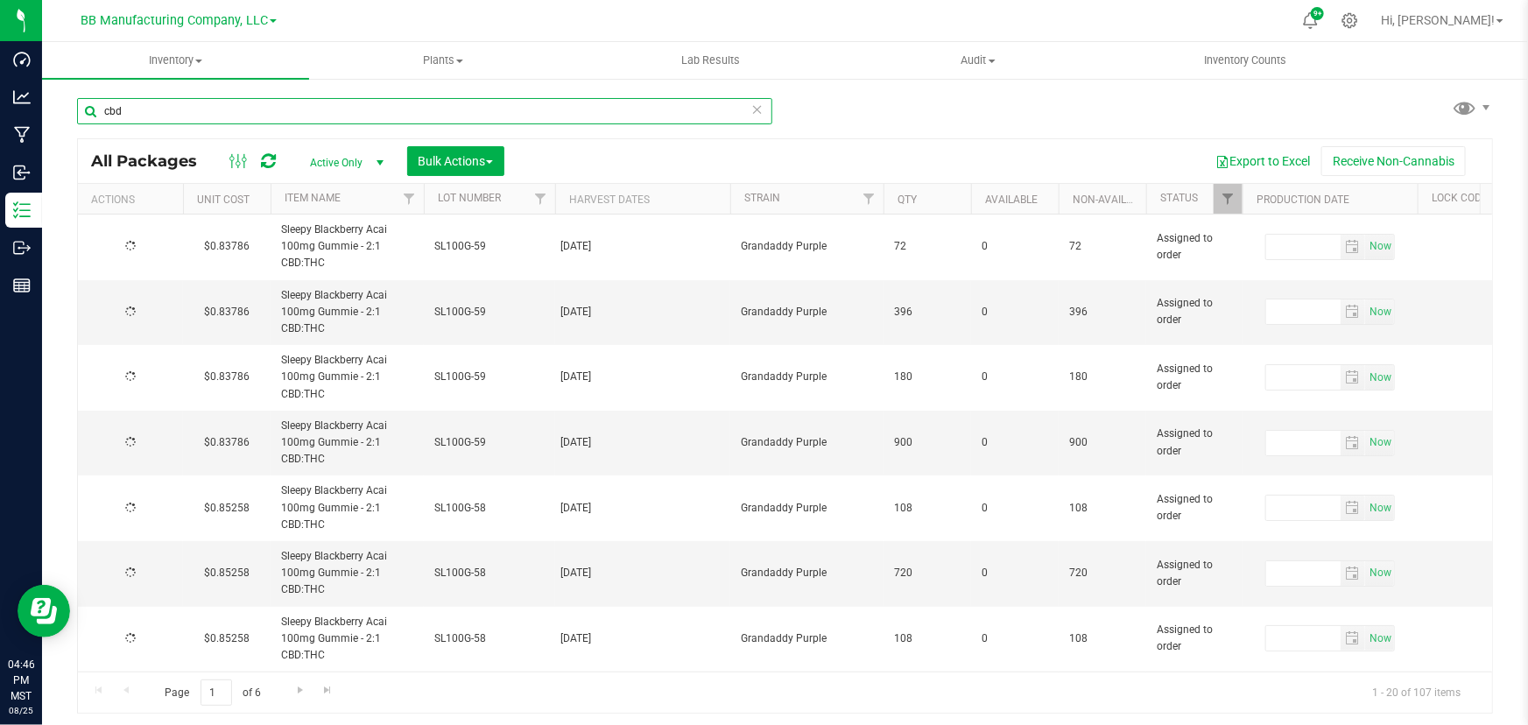
type input "2025-07-11"
type input "2026-07-11"
type input "2025-07-11"
type input "2026-07-11"
type input "2025-07-11"
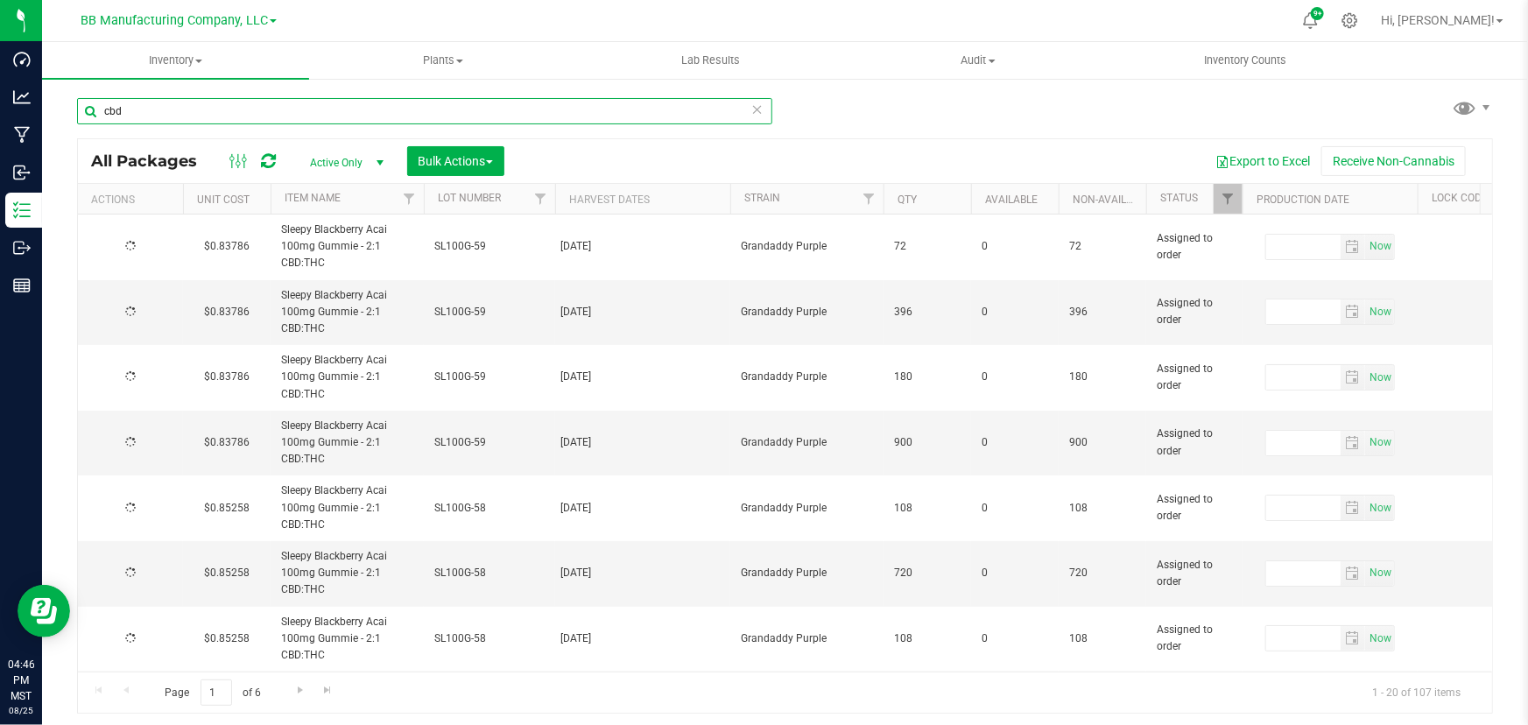
type input "2026-07-11"
type input "2025-07-11"
type input "2026-07-11"
type input "2025-06-16"
type input "2026-06-16"
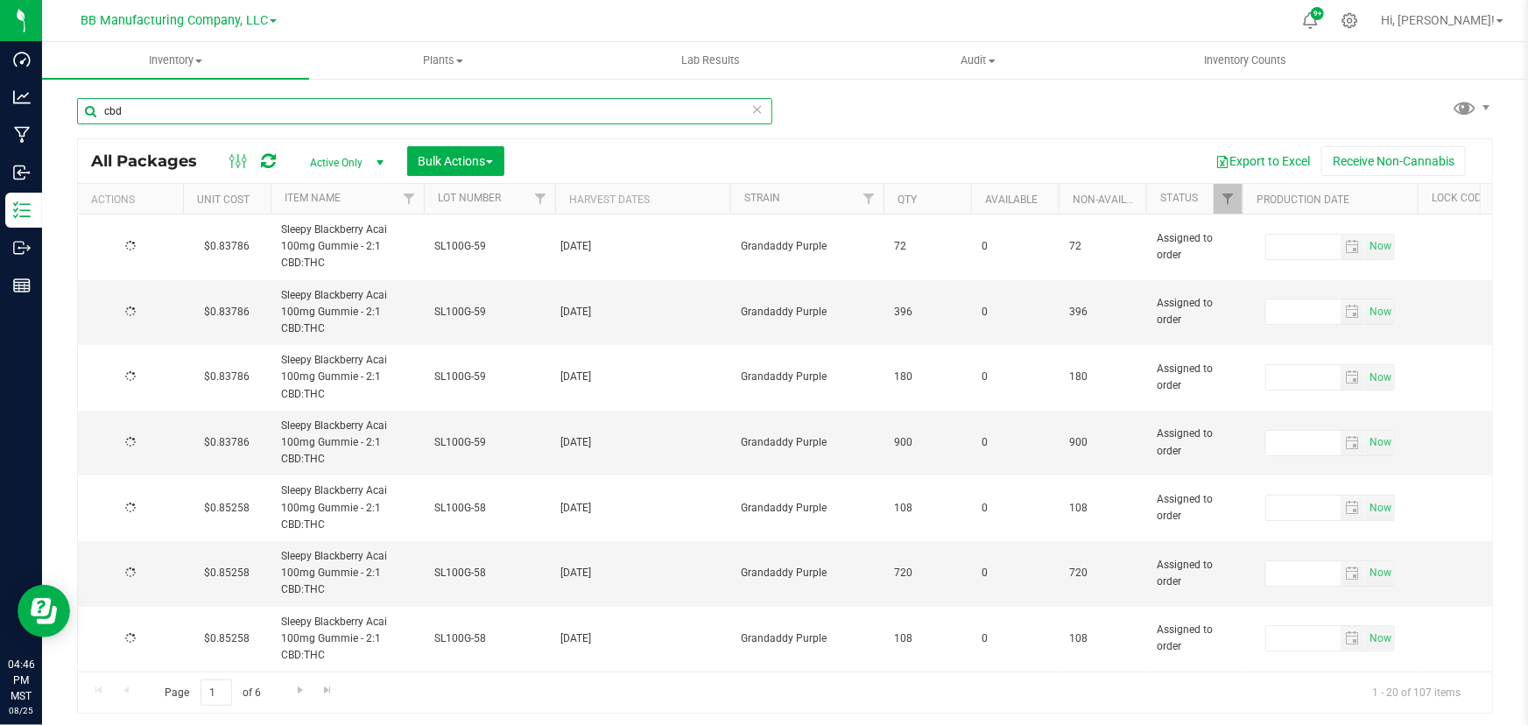
type input "2025-06-03"
type input "2026-06-03"
type input "2025-06-03"
type input "2026-06-03"
type input "2025-06-03"
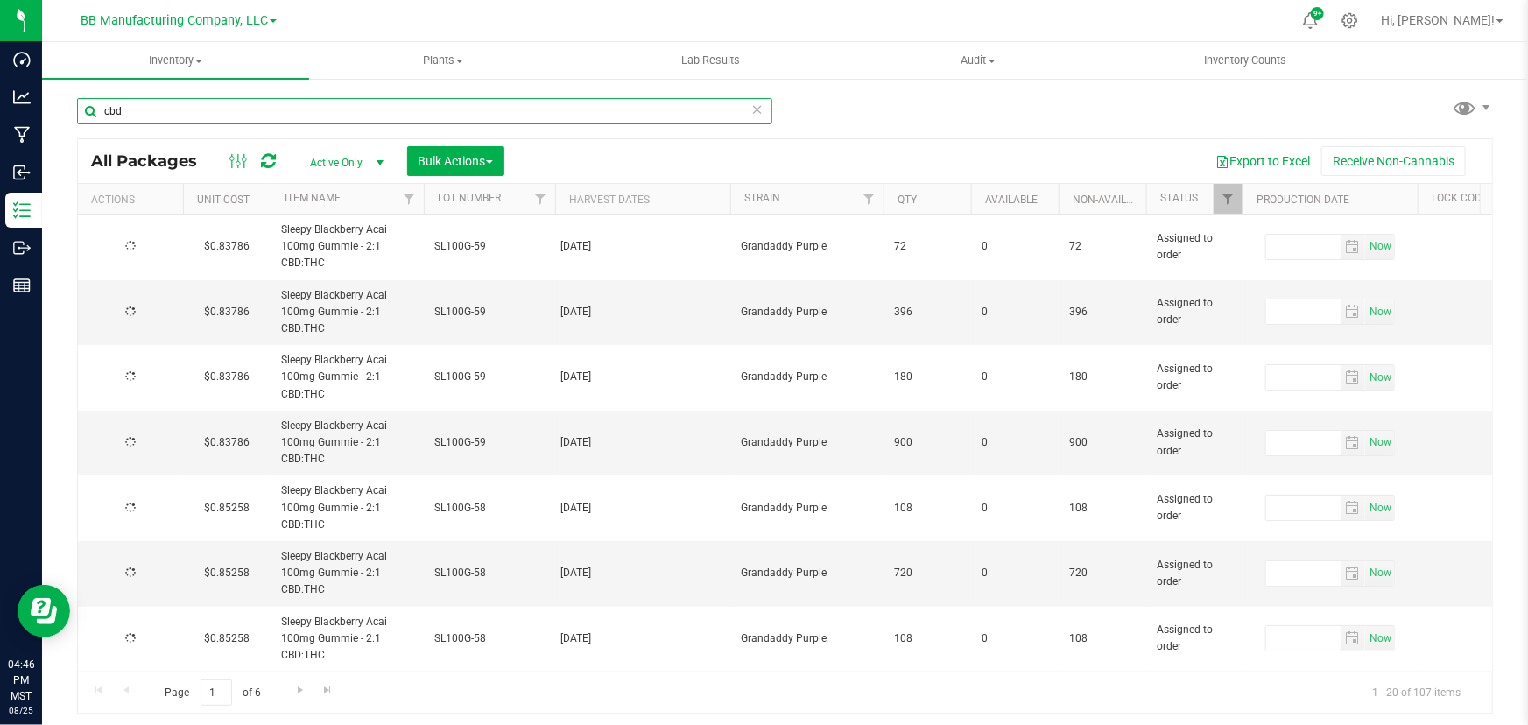
type input "2026-06-03"
type input "2025-06-03"
type input "2026-06-03"
type input "2025-05-23"
type input "2026-05-23"
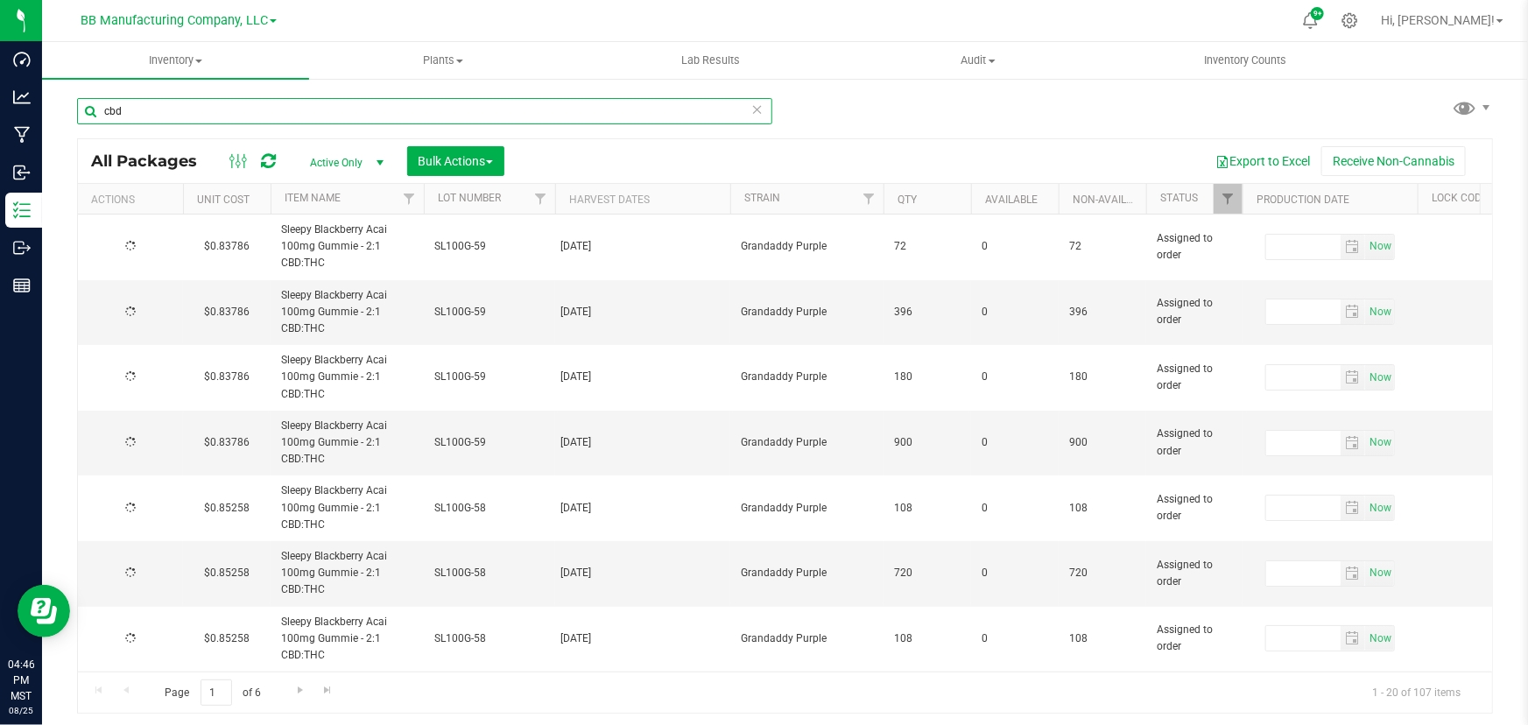
type input "2025-05-23"
type input "2026-05-23"
type input "2025-05-23"
type input "2026-05-23"
type input "2025-05-23"
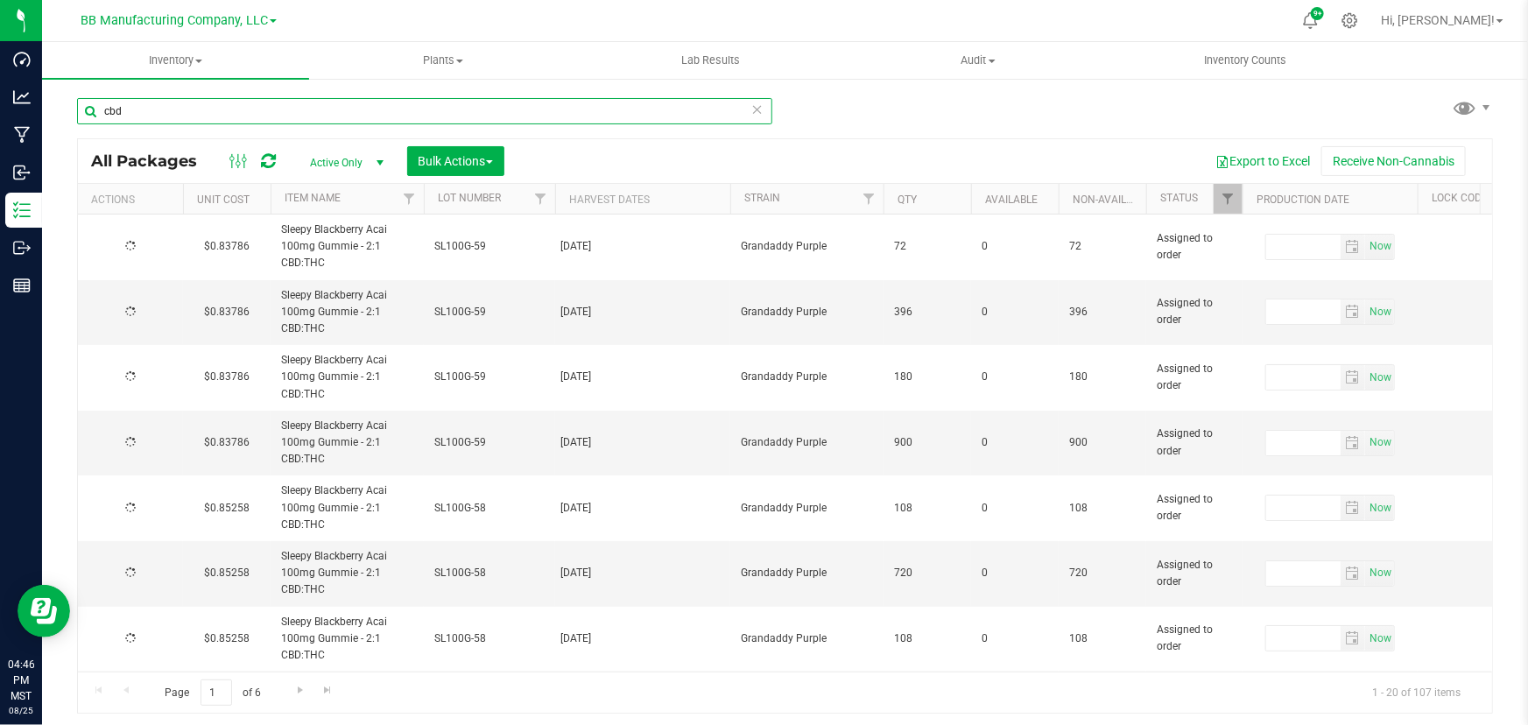
type input "2026-05-23"
type input "2025-05-23"
type input "2026-05-23"
type input "2025-05-23"
type input "2026-05-23"
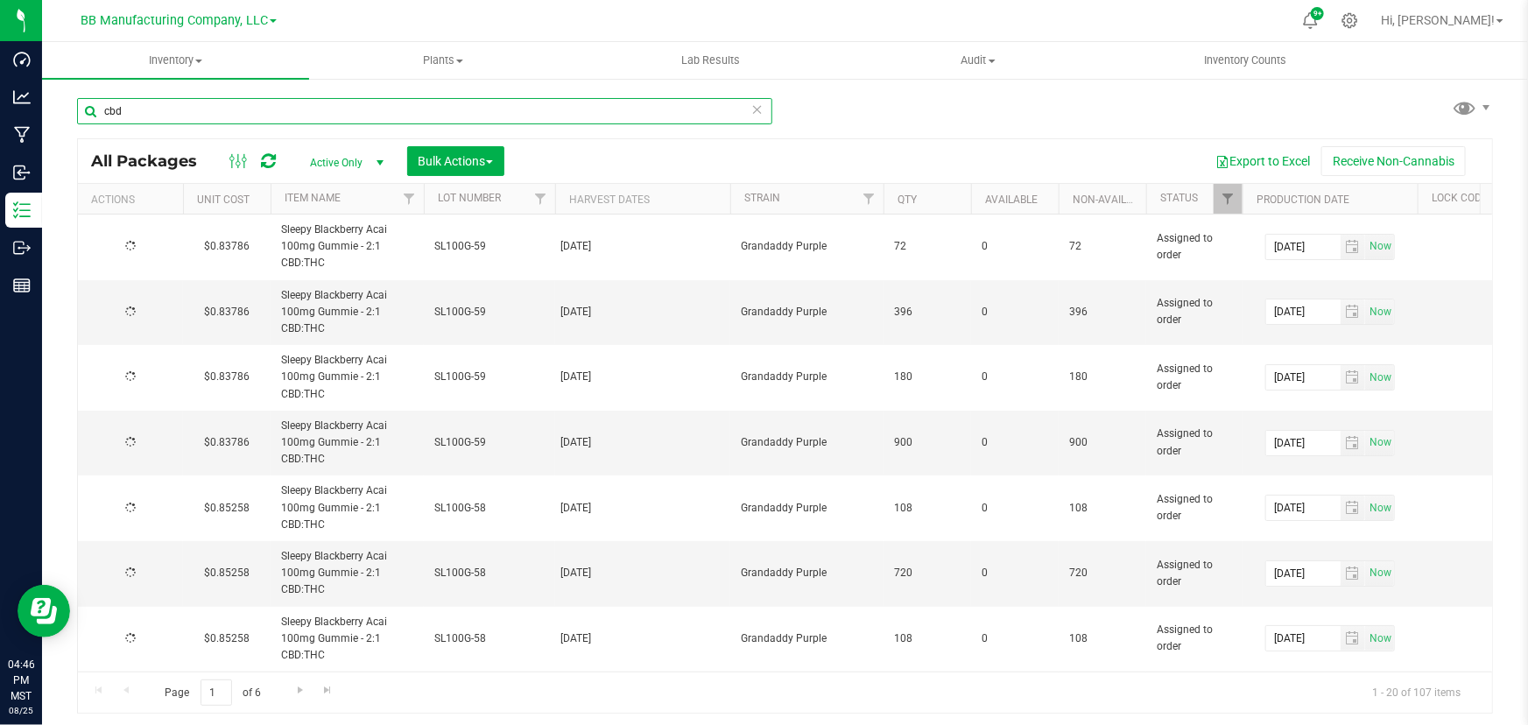
click at [146, 108] on input "cbd" at bounding box center [424, 111] width 695 height 26
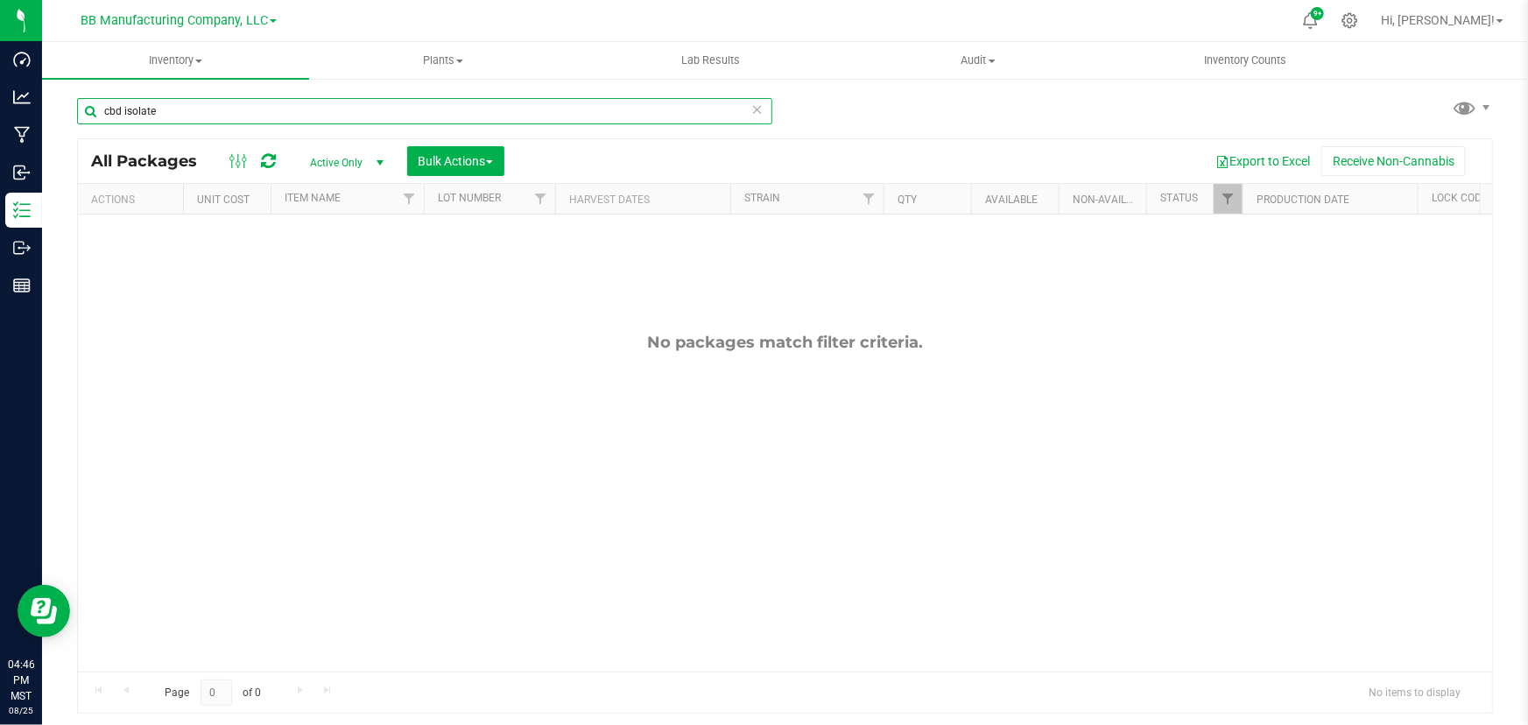
click at [135, 102] on input "cbd isolate" at bounding box center [424, 111] width 695 height 26
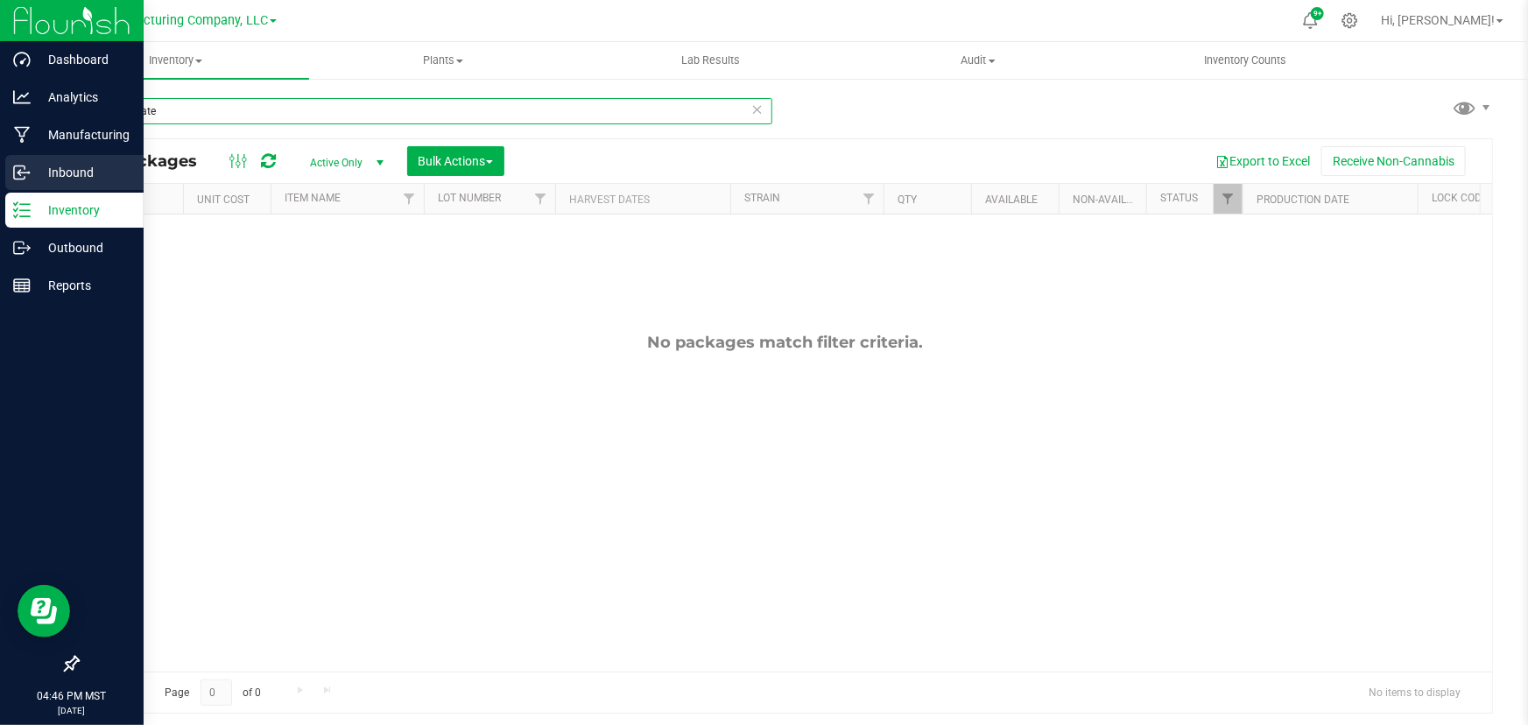
type input "cbd isolate"
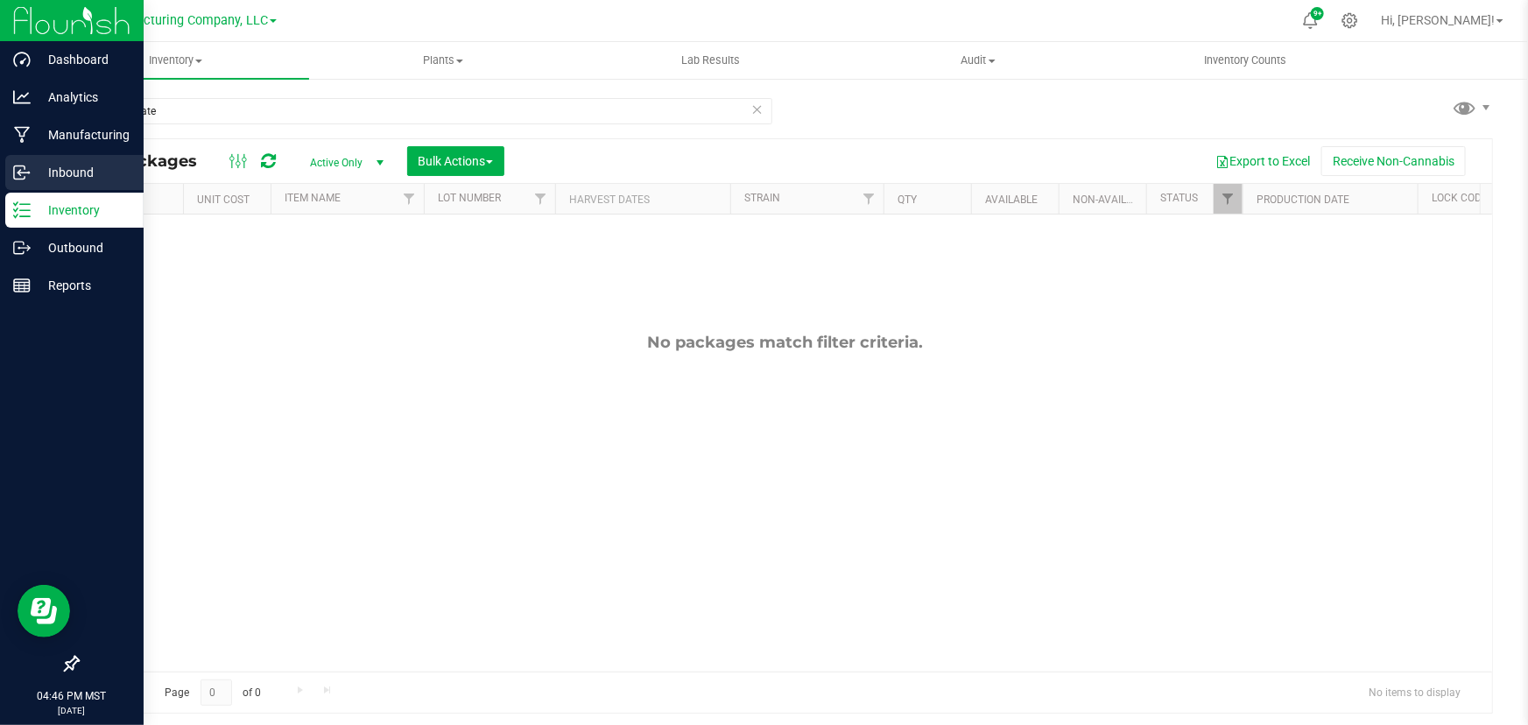
click at [33, 165] on p "Inbound" at bounding box center [83, 172] width 105 height 21
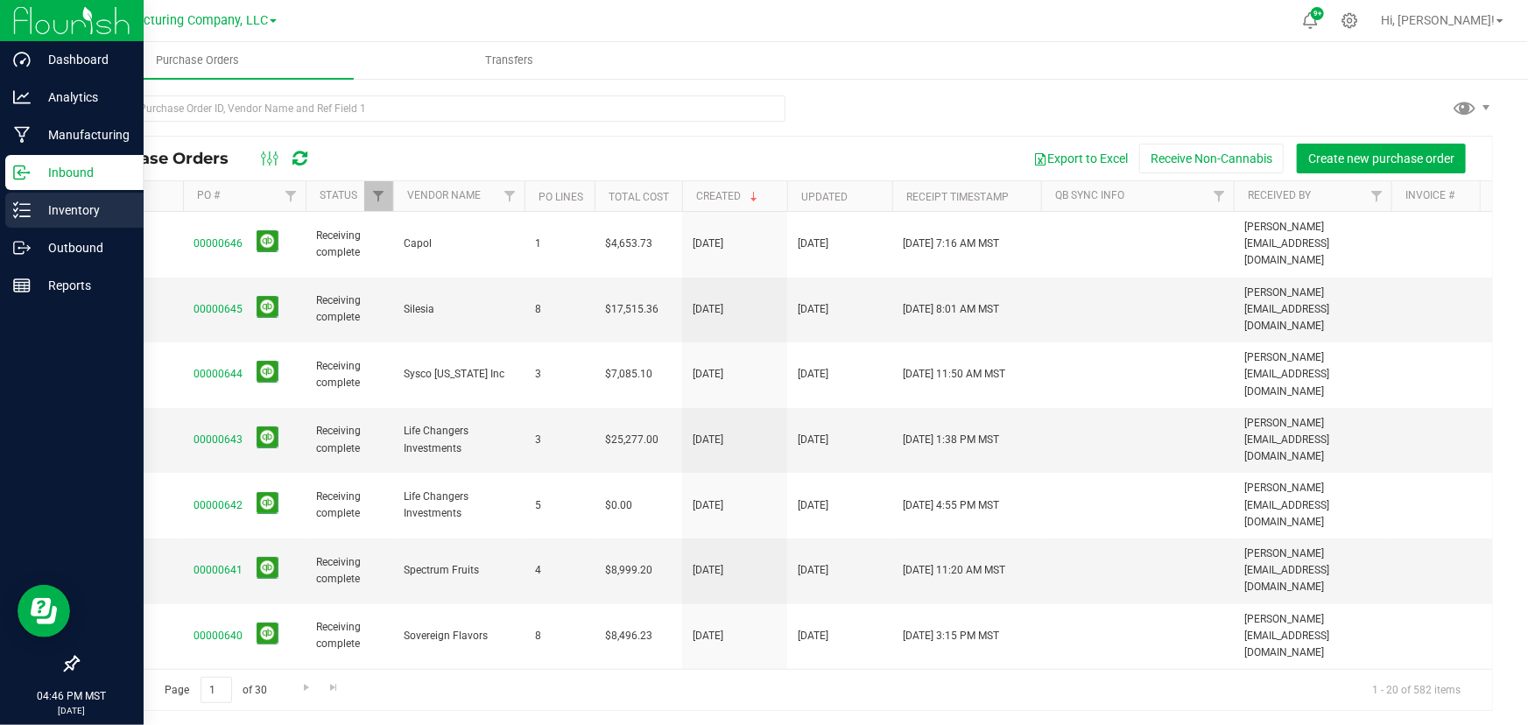
click at [13, 217] on icon at bounding box center [22, 210] width 18 height 18
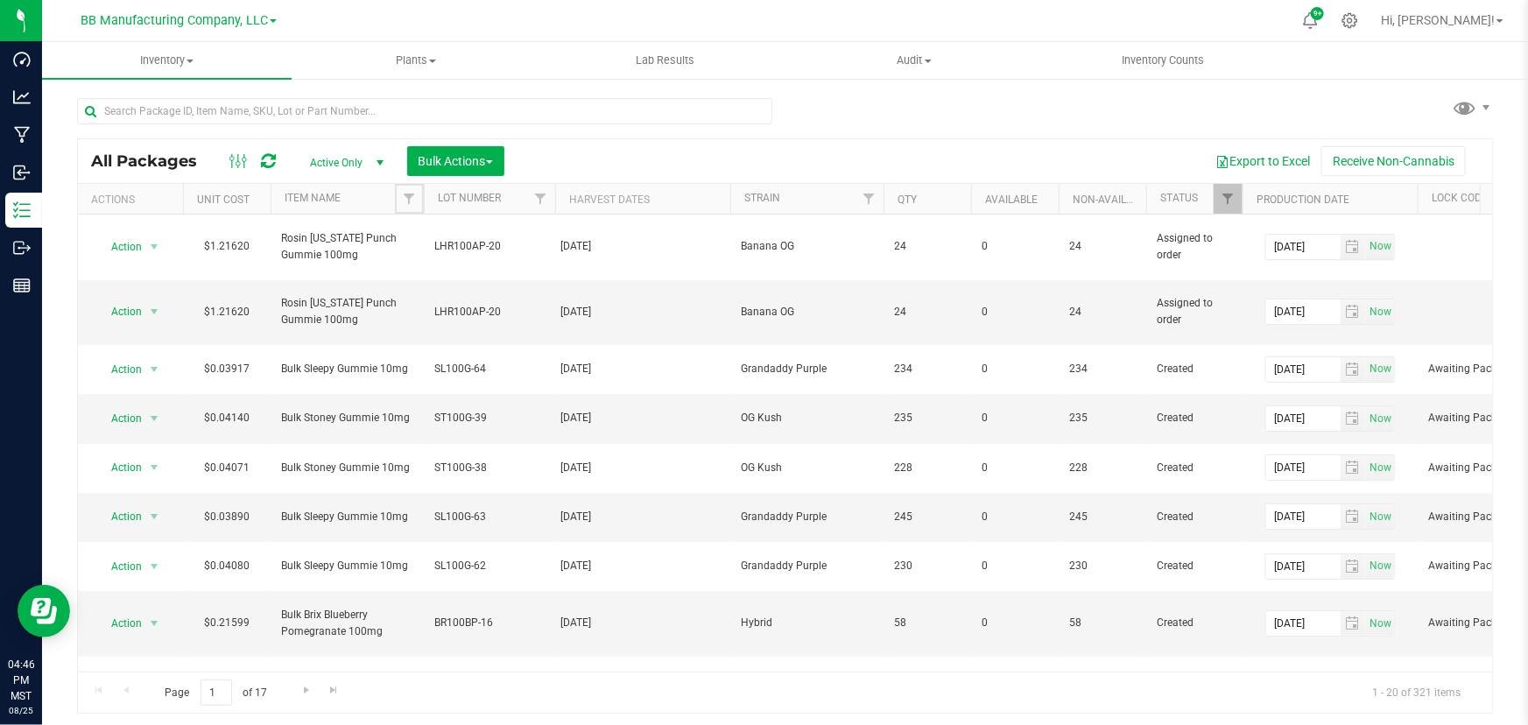
click at [407, 201] on span "Filter" at bounding box center [409, 199] width 14 height 14
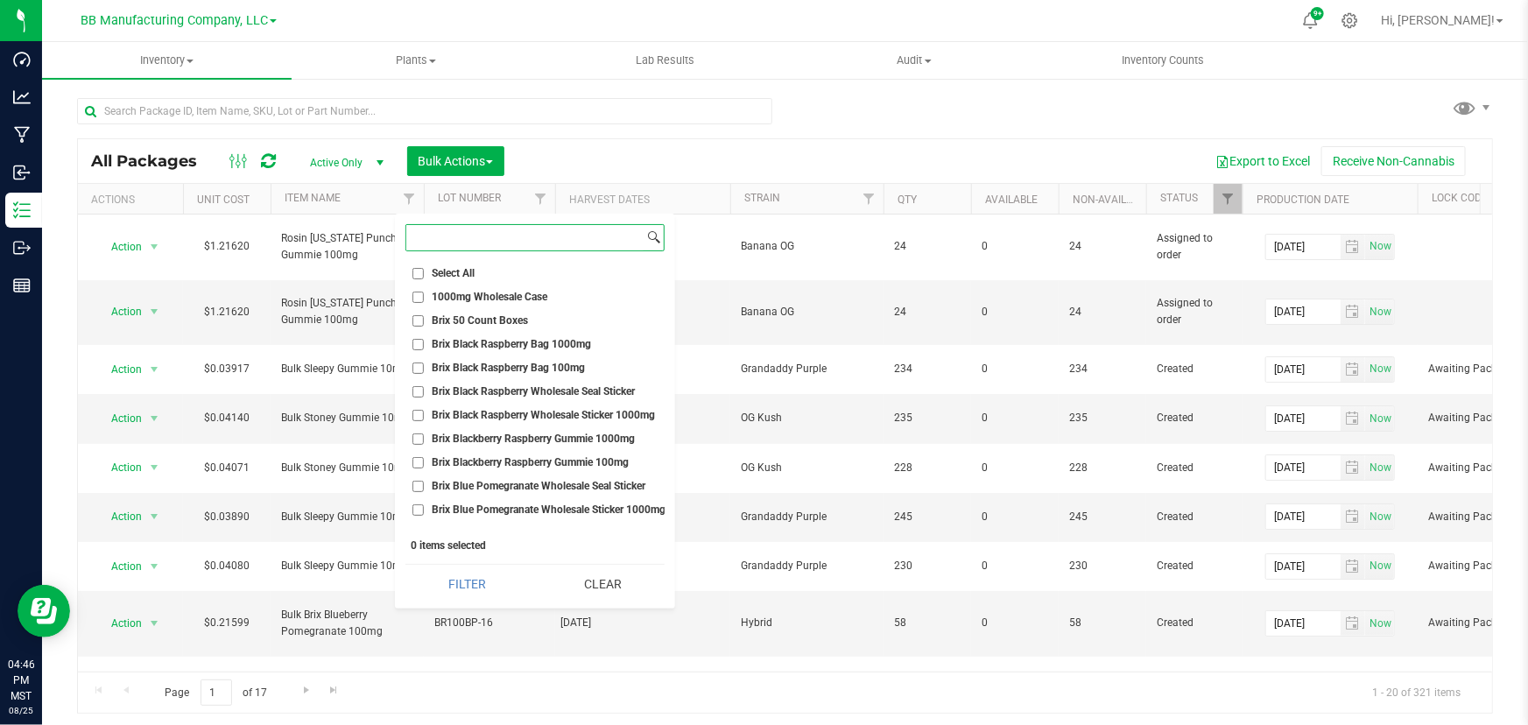
click at [429, 237] on input at bounding box center [524, 237] width 237 height 25
paste input "cbd isolate"
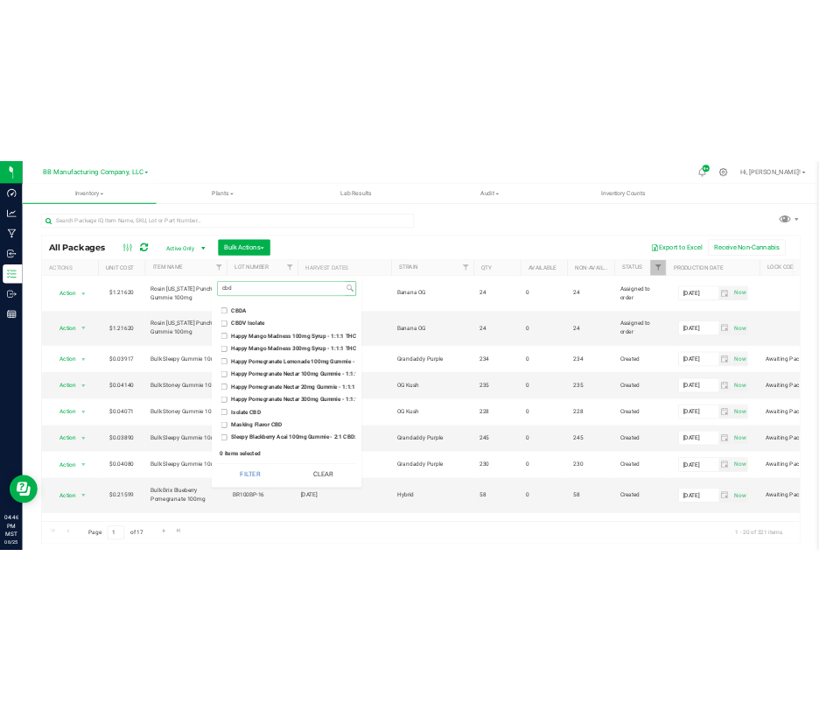
scroll to position [105, 0]
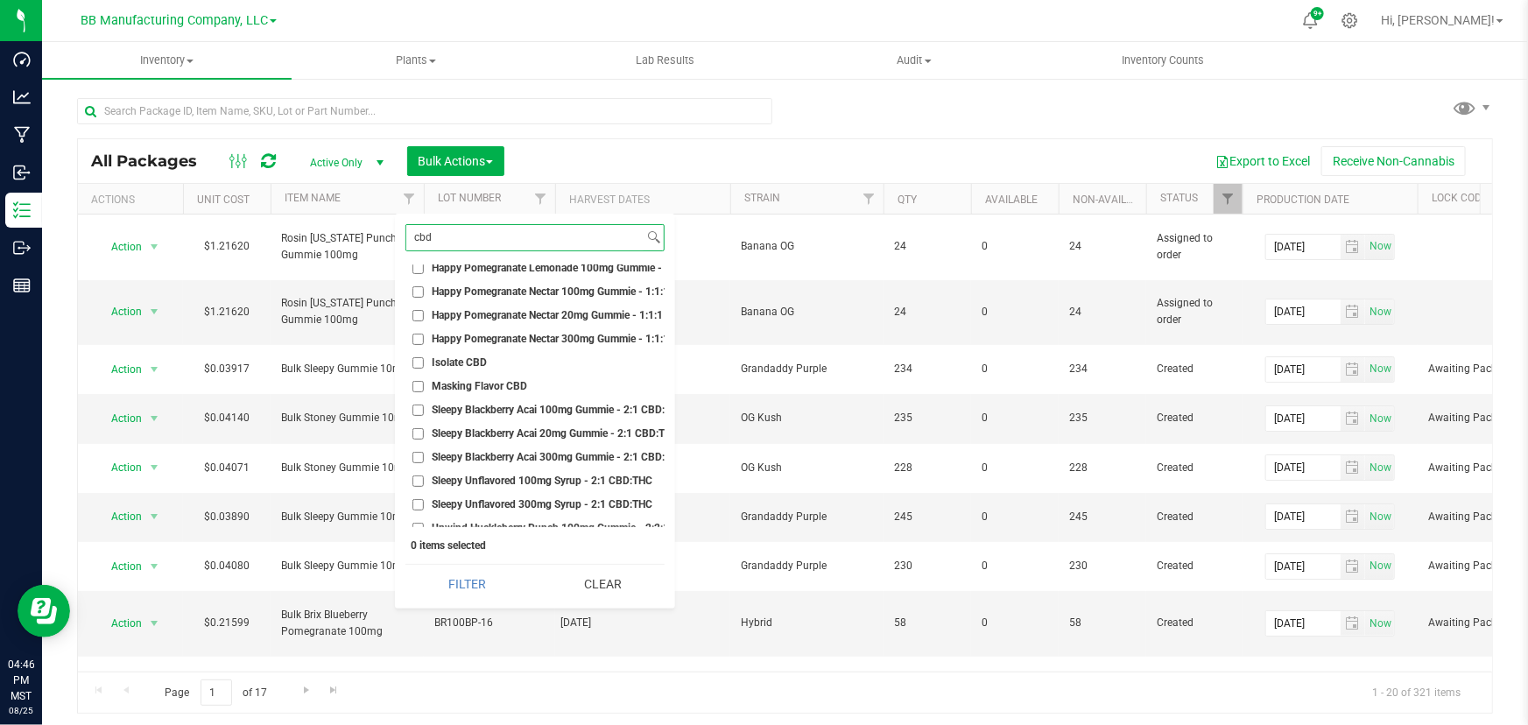
type input "cbd"
click at [416, 355] on li "Isolate CBD" at bounding box center [534, 363] width 259 height 18
click at [412, 365] on input "Isolate CBD" at bounding box center [417, 362] width 11 height 11
checkbox input "true"
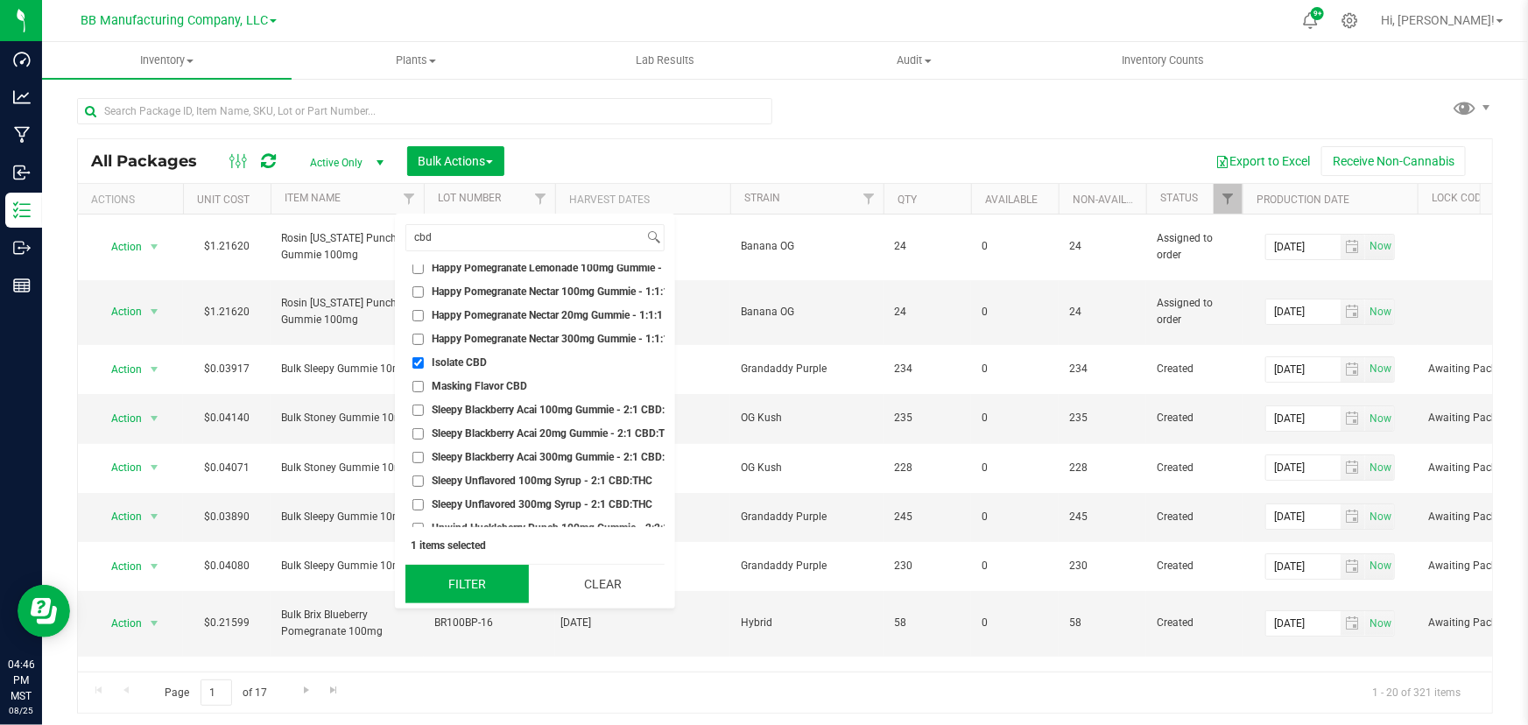
click at [456, 576] on button "Filter" at bounding box center [466, 584] width 123 height 39
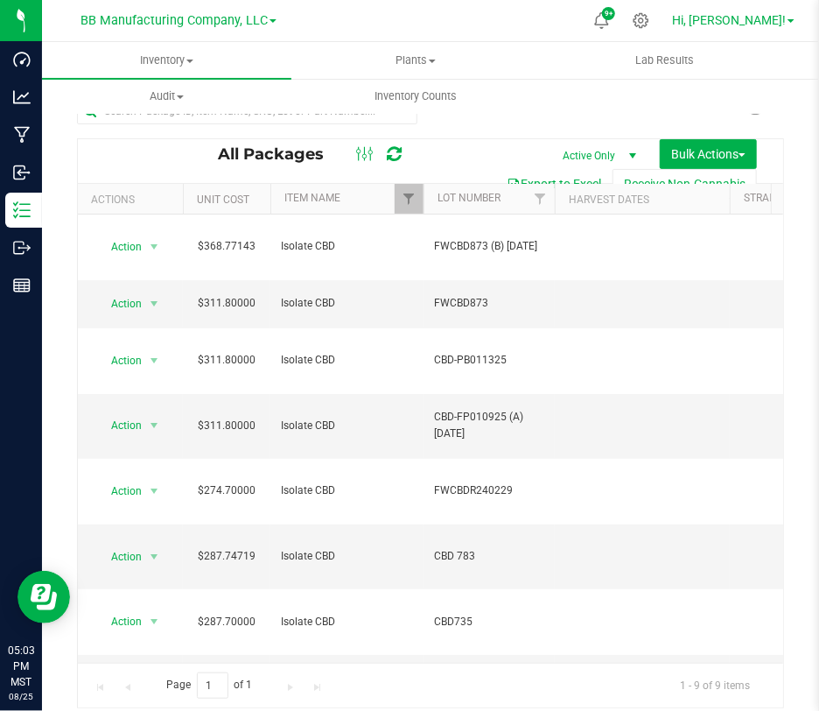
click at [775, 17] on span "Hi, [PERSON_NAME]!" at bounding box center [729, 20] width 114 height 14
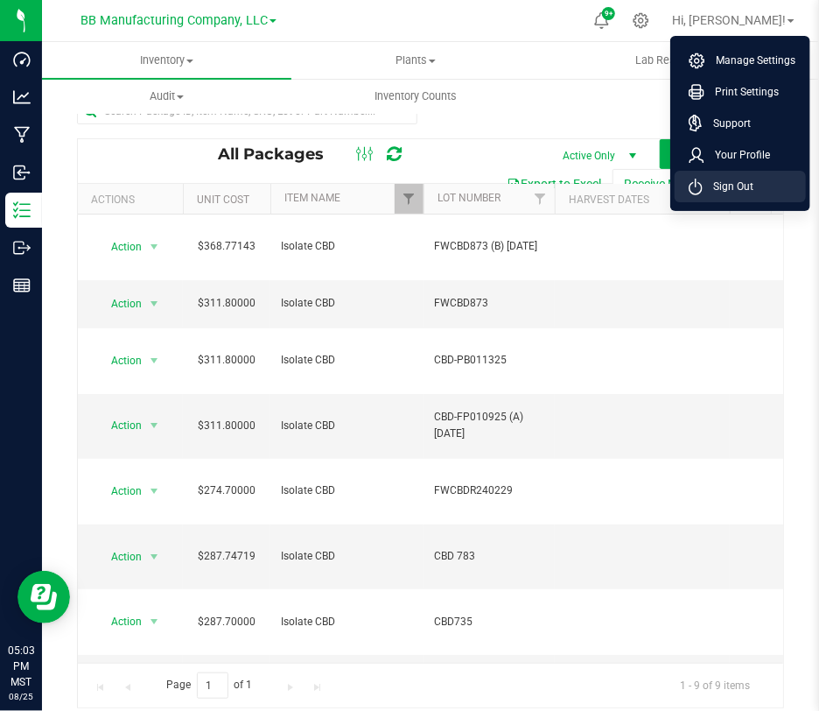
click at [732, 183] on span "Sign Out" at bounding box center [728, 187] width 51 height 18
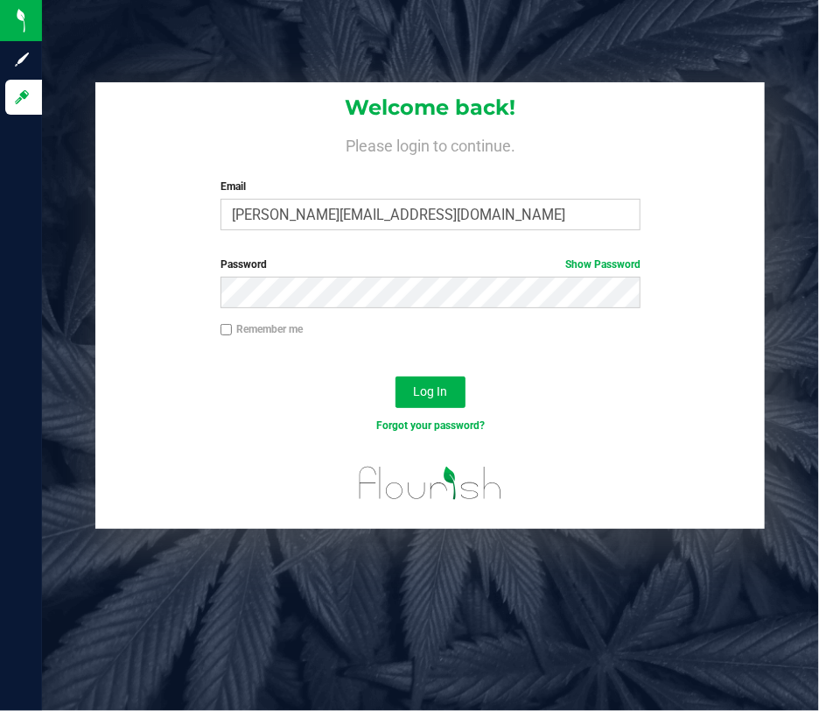
drag, startPoint x: 263, startPoint y: 361, endPoint x: 369, endPoint y: 361, distance: 106.8
click at [263, 361] on div at bounding box center [430, 362] width 670 height 14
click at [426, 386] on span "Log In" at bounding box center [430, 391] width 34 height 14
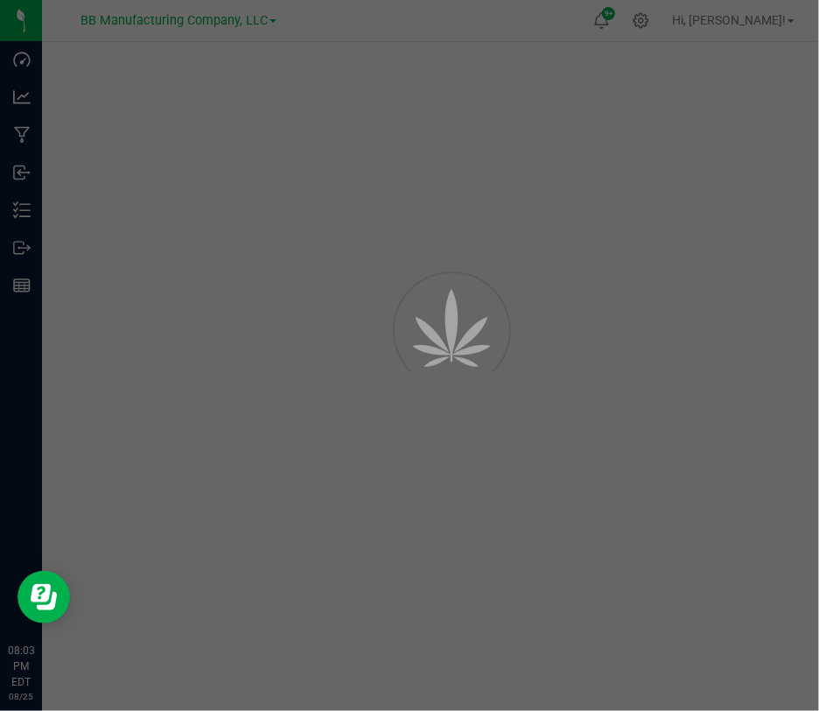
click at [781, 18] on div at bounding box center [409, 355] width 819 height 711
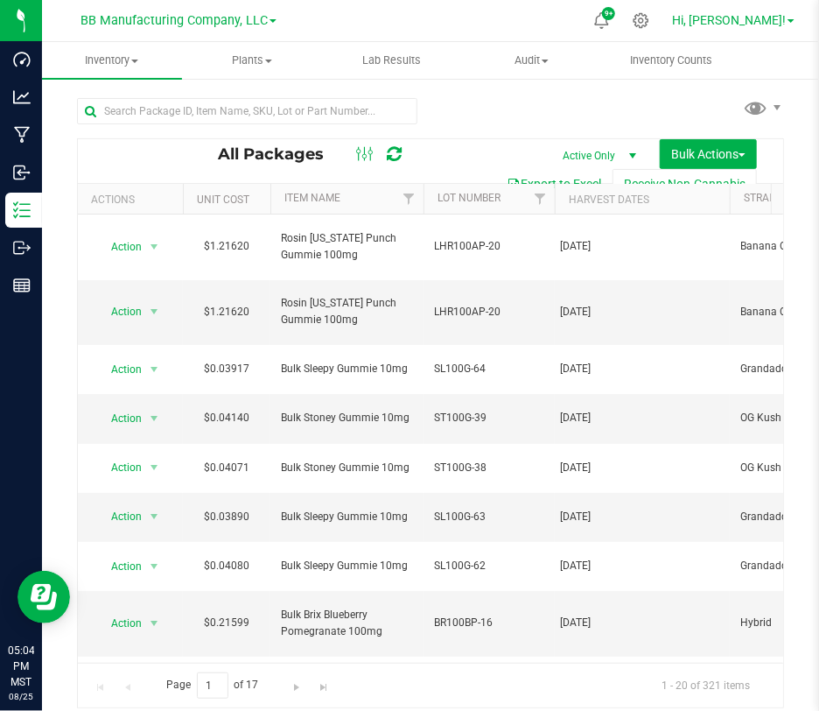
click at [775, 18] on span "Hi, [PERSON_NAME]!" at bounding box center [729, 20] width 114 height 14
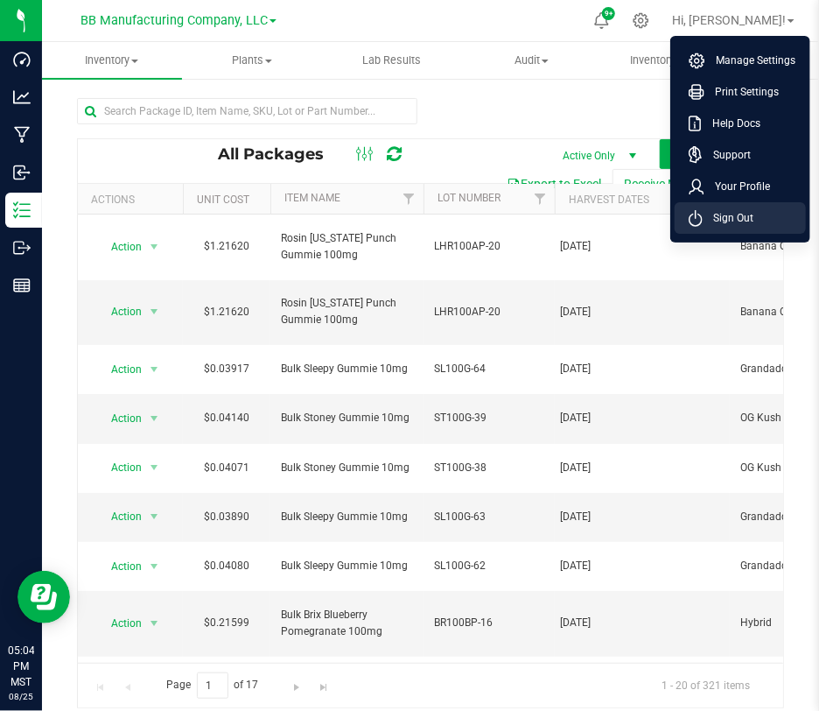
click at [717, 219] on span "Sign Out" at bounding box center [728, 218] width 51 height 18
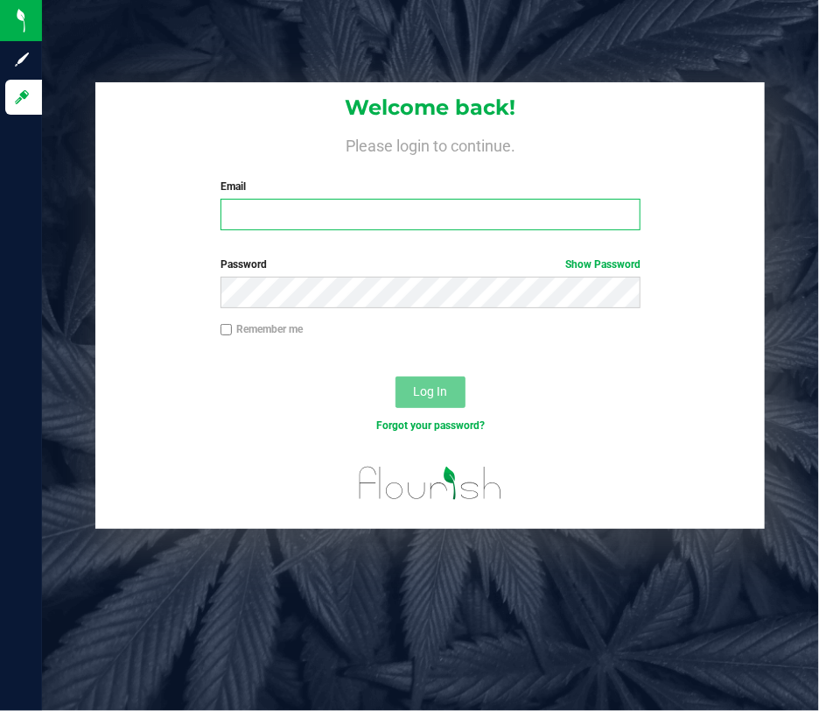
type input "[PERSON_NAME][EMAIL_ADDRESS][DOMAIN_NAME]"
